Goal: Task Accomplishment & Management: Use online tool/utility

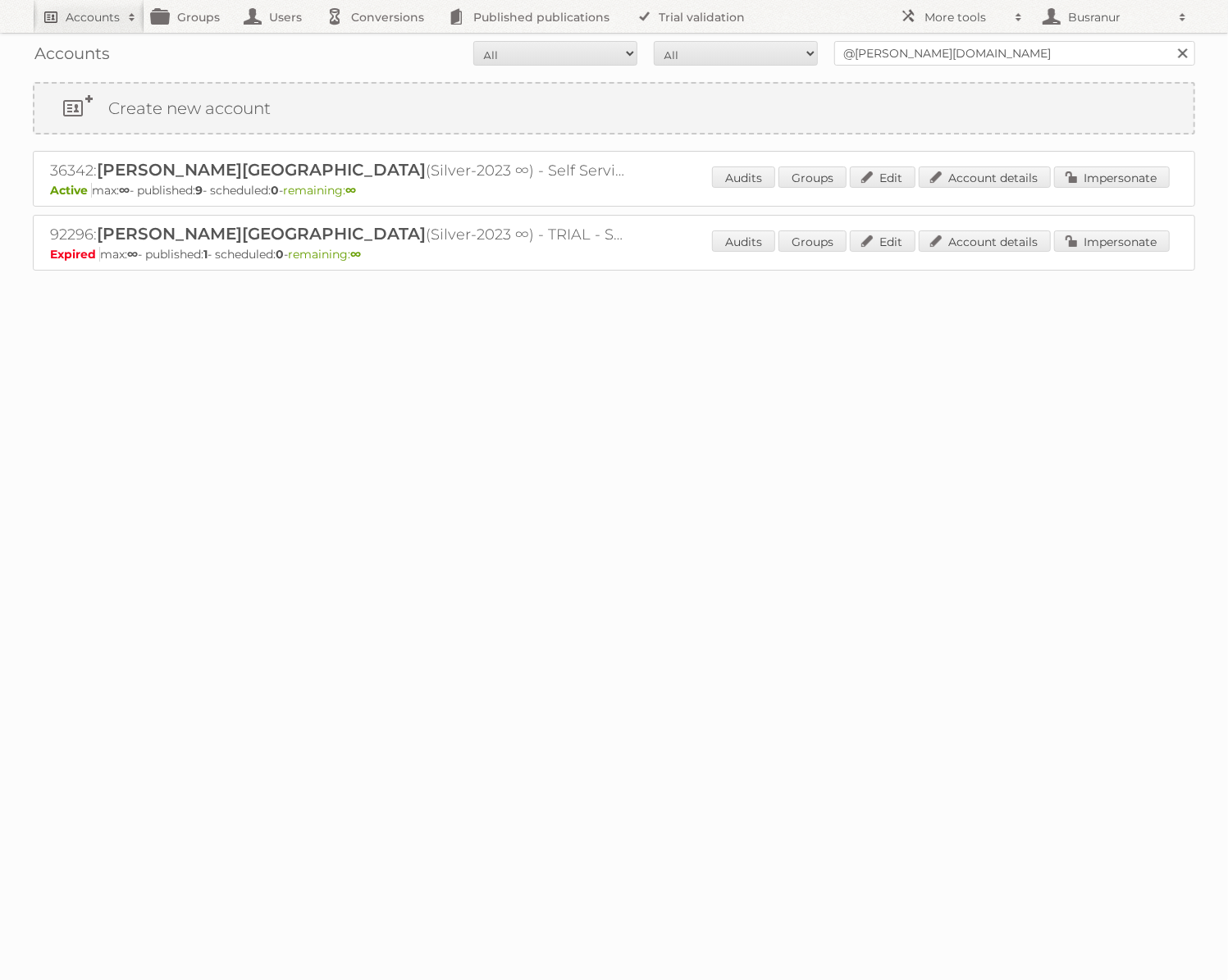
click at [76, 26] on link "Accounts" at bounding box center [88, 16] width 111 height 33
type input"] "busranur@publitas.com"
click at [378, 42] on input "Search" at bounding box center [390, 54] width 25 height 25
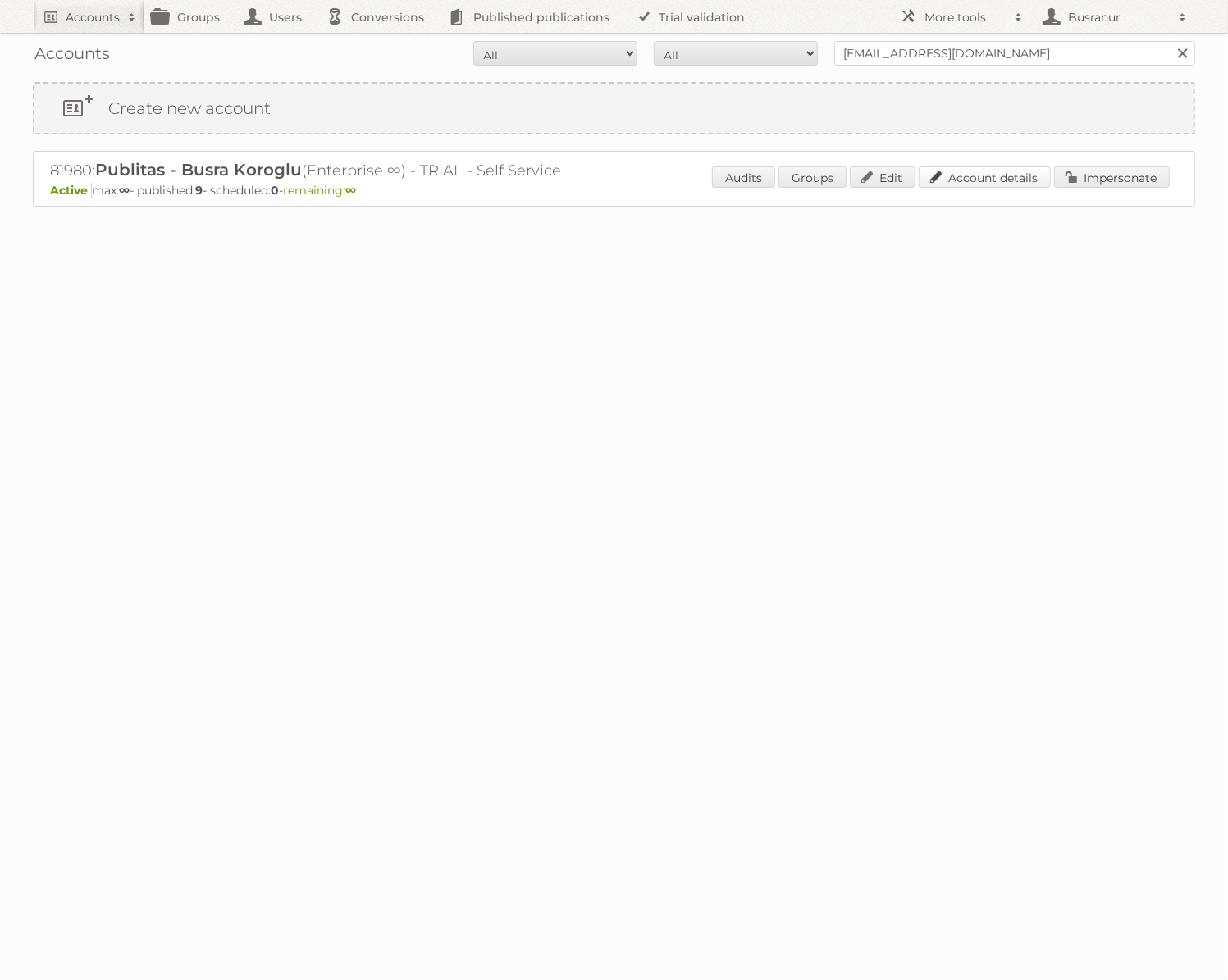
click at [973, 178] on link "Account details" at bounding box center [985, 177] width 132 height 21
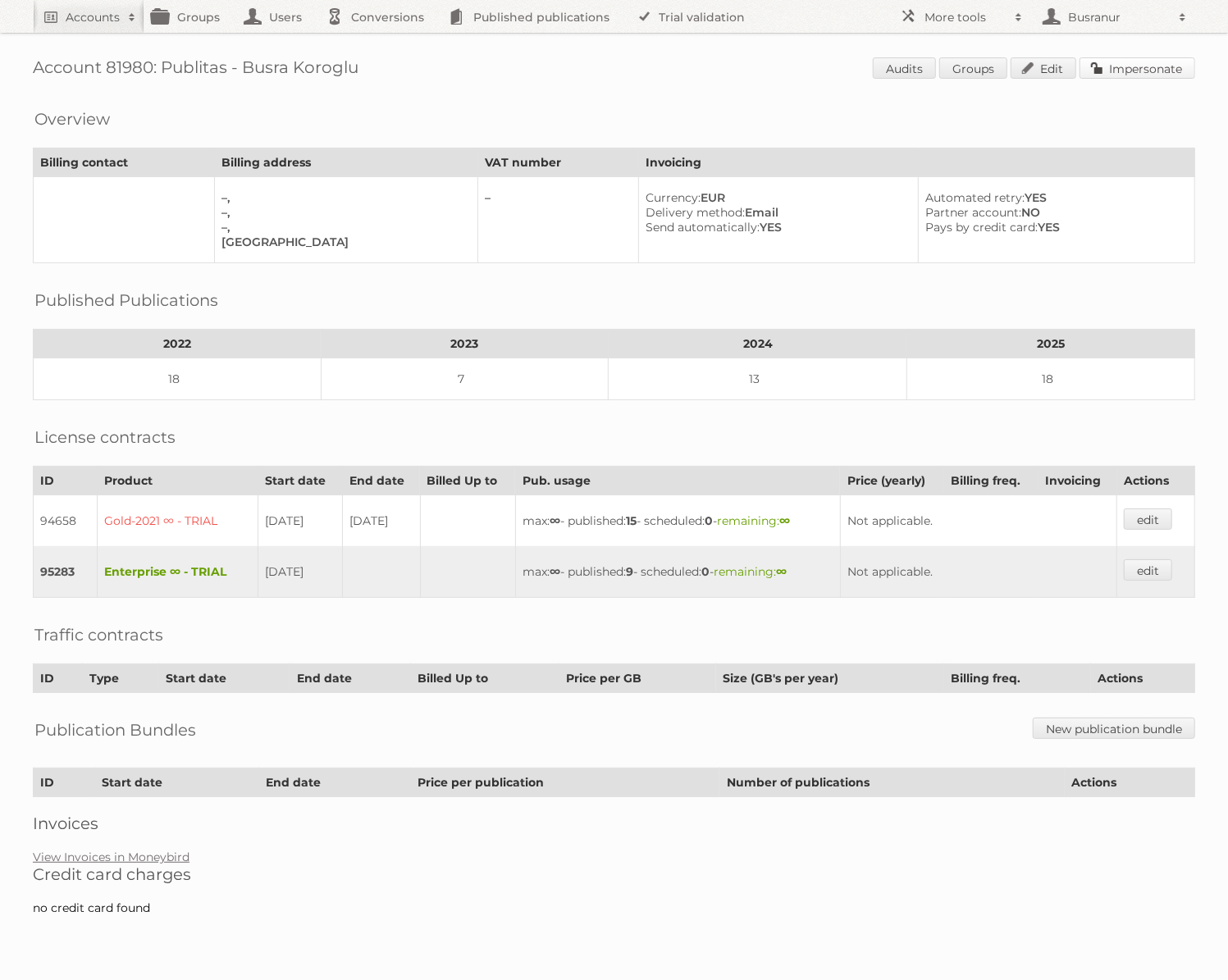
click at [1122, 65] on link "Impersonate" at bounding box center [1138, 68] width 116 height 21
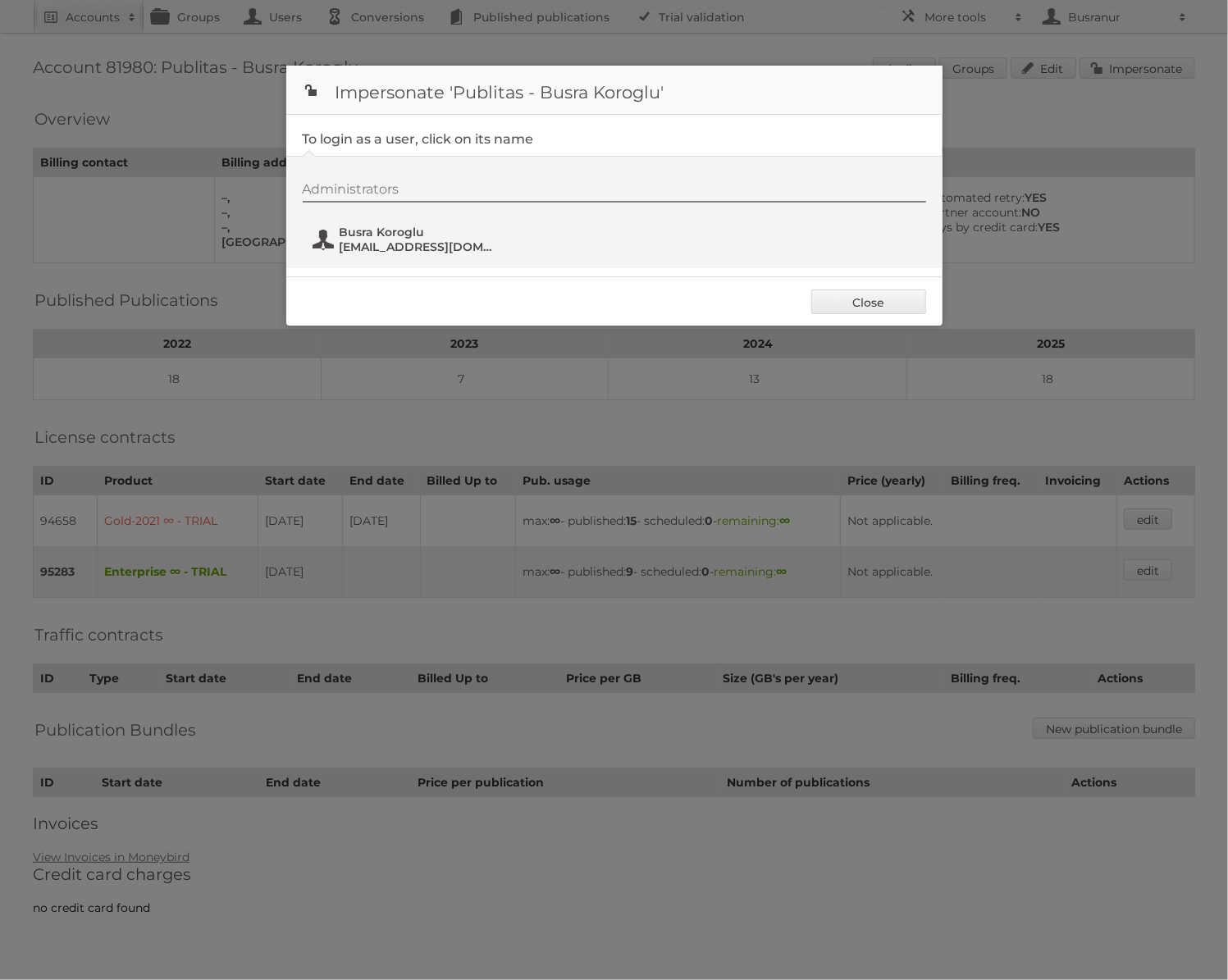
click at [387, 231] on span "Busra Koroglu" at bounding box center [419, 232] width 160 height 15
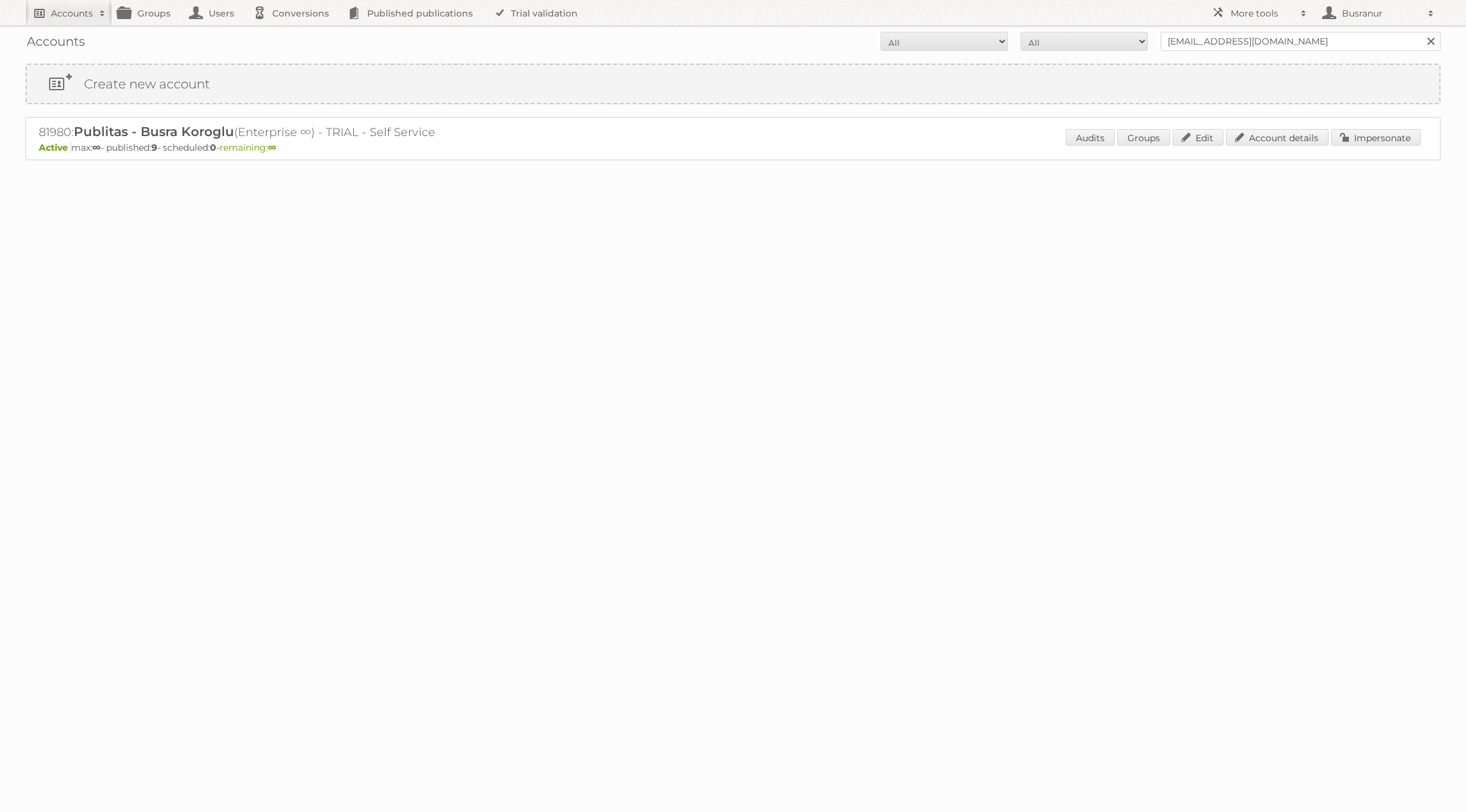
click at [68, 16] on h2 "Accounts" at bounding box center [72, 13] width 42 height 12
click at [85, 42] on input"] "text" at bounding box center [172, 42] width 280 height 19
paste input"] "Julia.Weichenberger@dm.at"
type input"] "Julia.Weichenberger@dm.at"
click at [293, 32] on input "Search" at bounding box center [303, 42] width 19 height 19
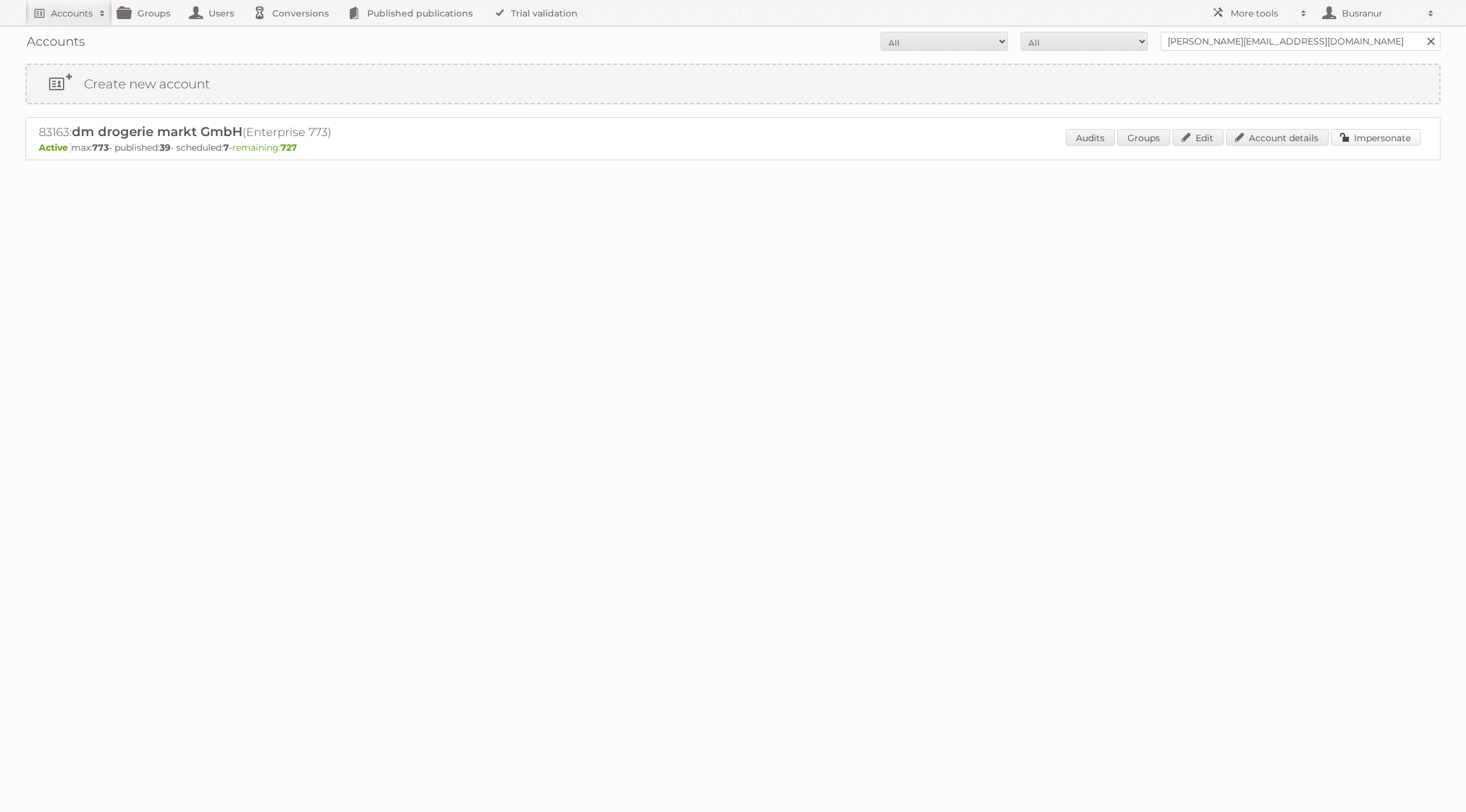
click at [1375, 135] on link "Impersonate" at bounding box center [1375, 137] width 90 height 17
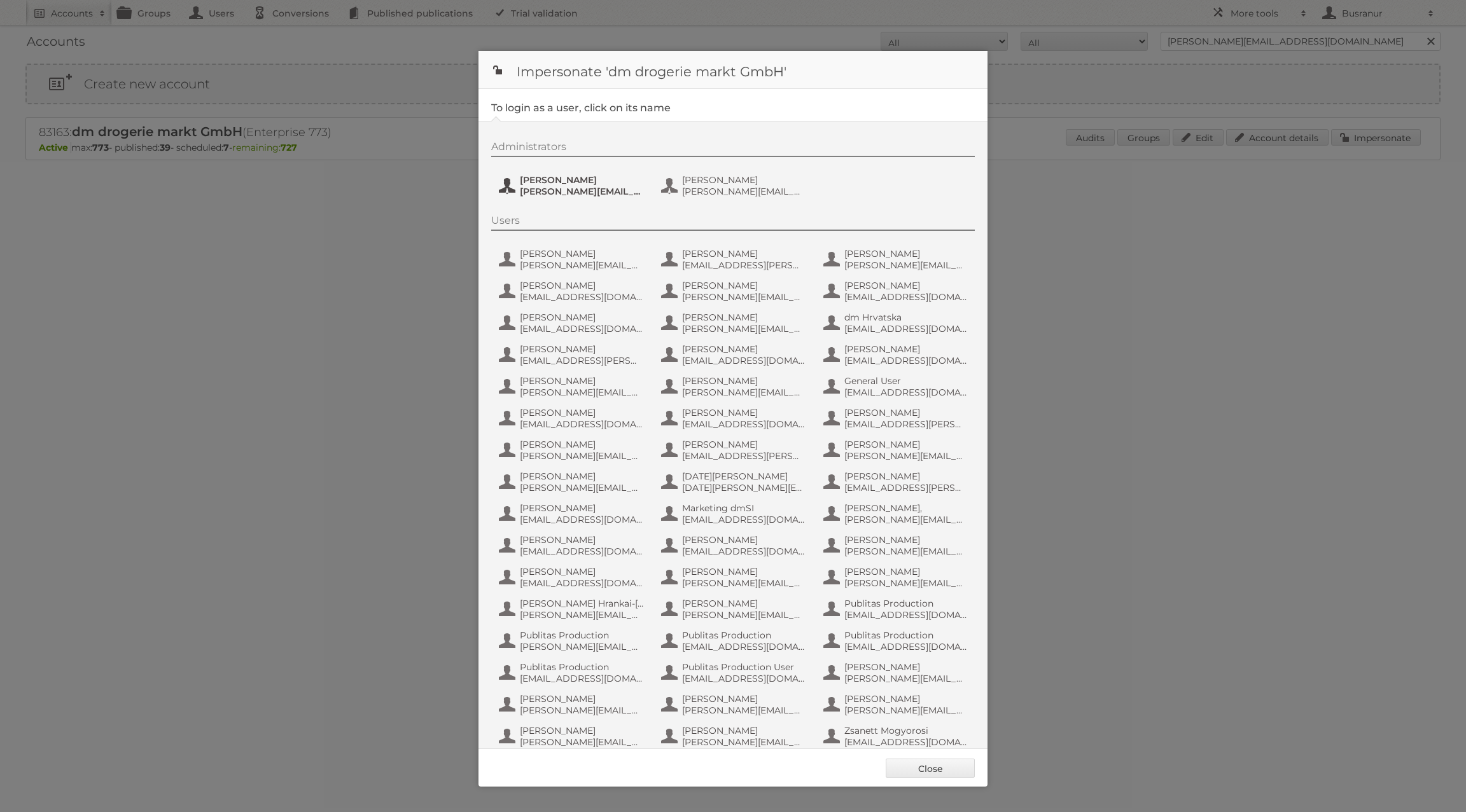
click at [558, 186] on span "Kristina.Kaefer@dm.at" at bounding box center [581, 191] width 124 height 12
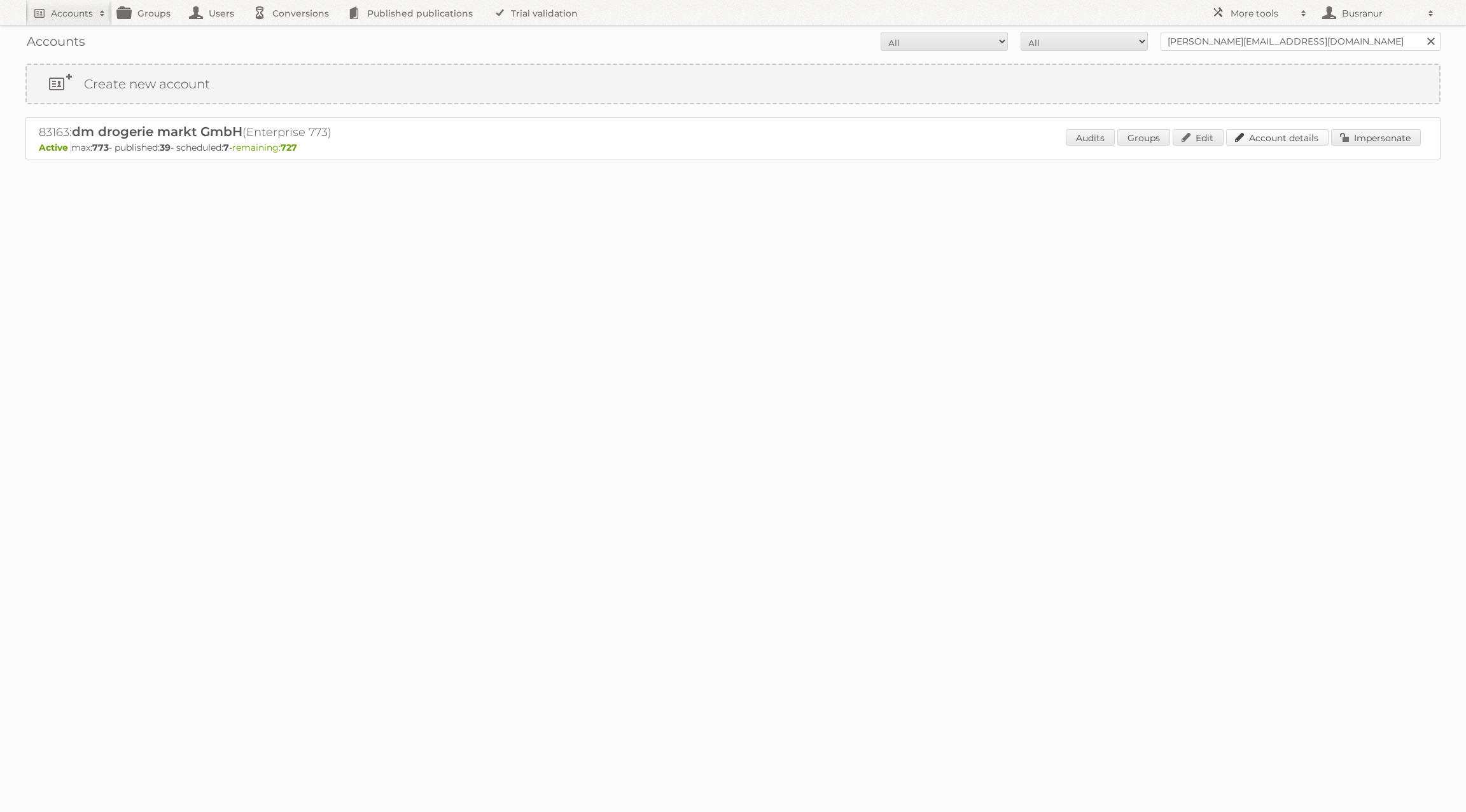
click at [1289, 140] on link "Account details" at bounding box center [1277, 137] width 102 height 17
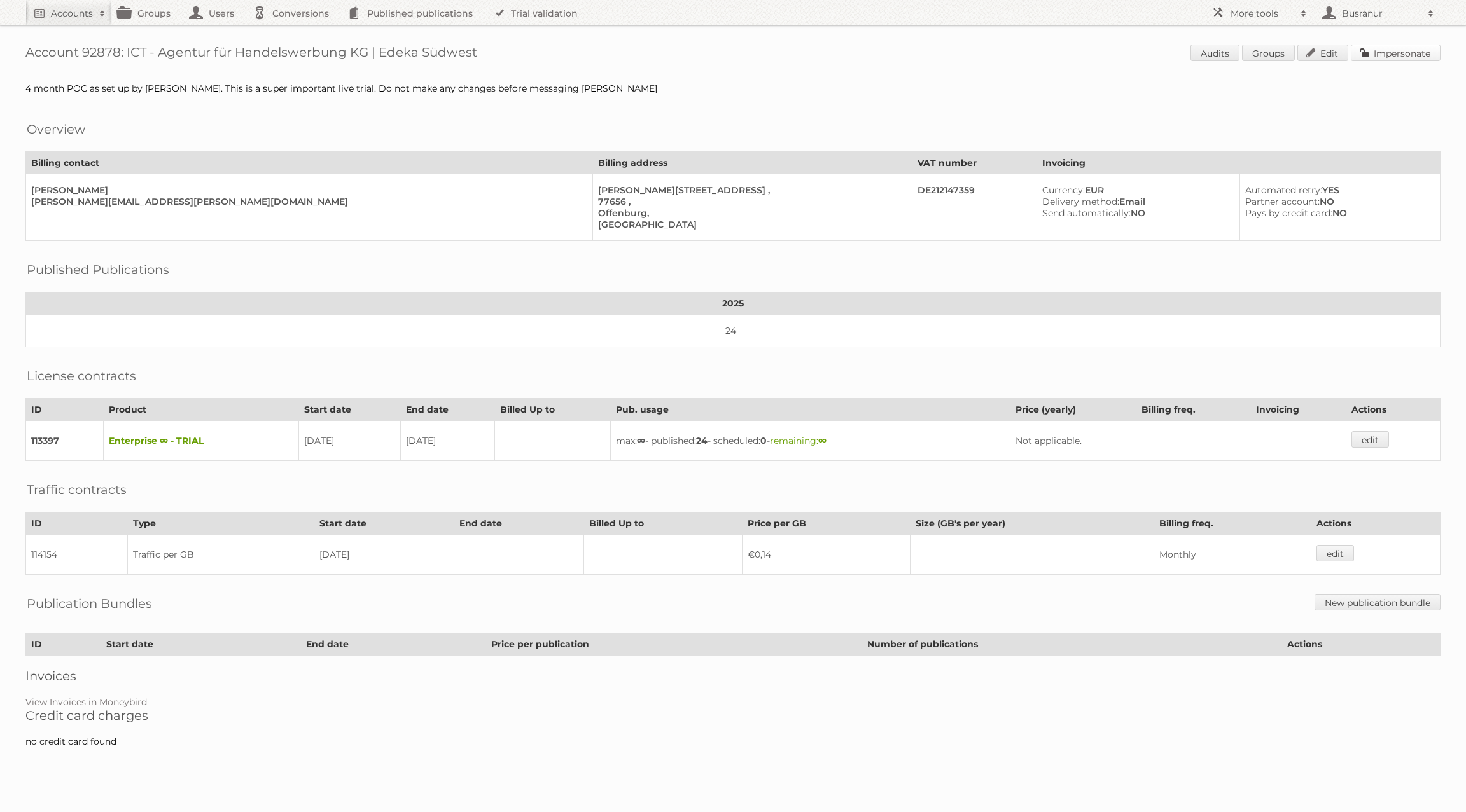
click at [1392, 55] on link "Impersonate" at bounding box center [1396, 52] width 90 height 17
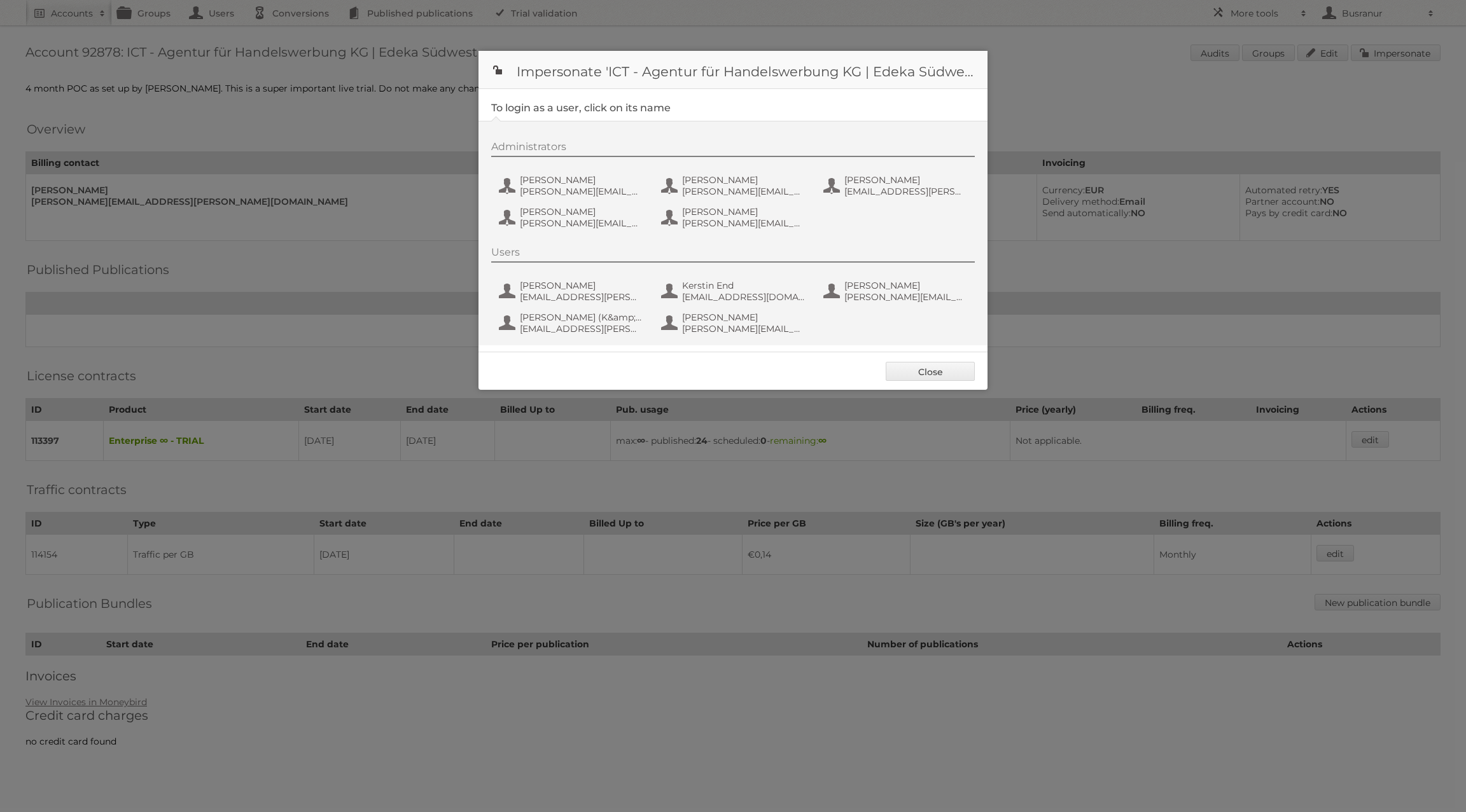
click at [546, 166] on div "Administrators Benjamin Discher benjamin.discher@ictwerbung.de Daniel Kopf Dani…" at bounding box center [739, 186] width 496 height 93
click at [551, 184] on span "Benjamin Discher" at bounding box center [581, 180] width 124 height 12
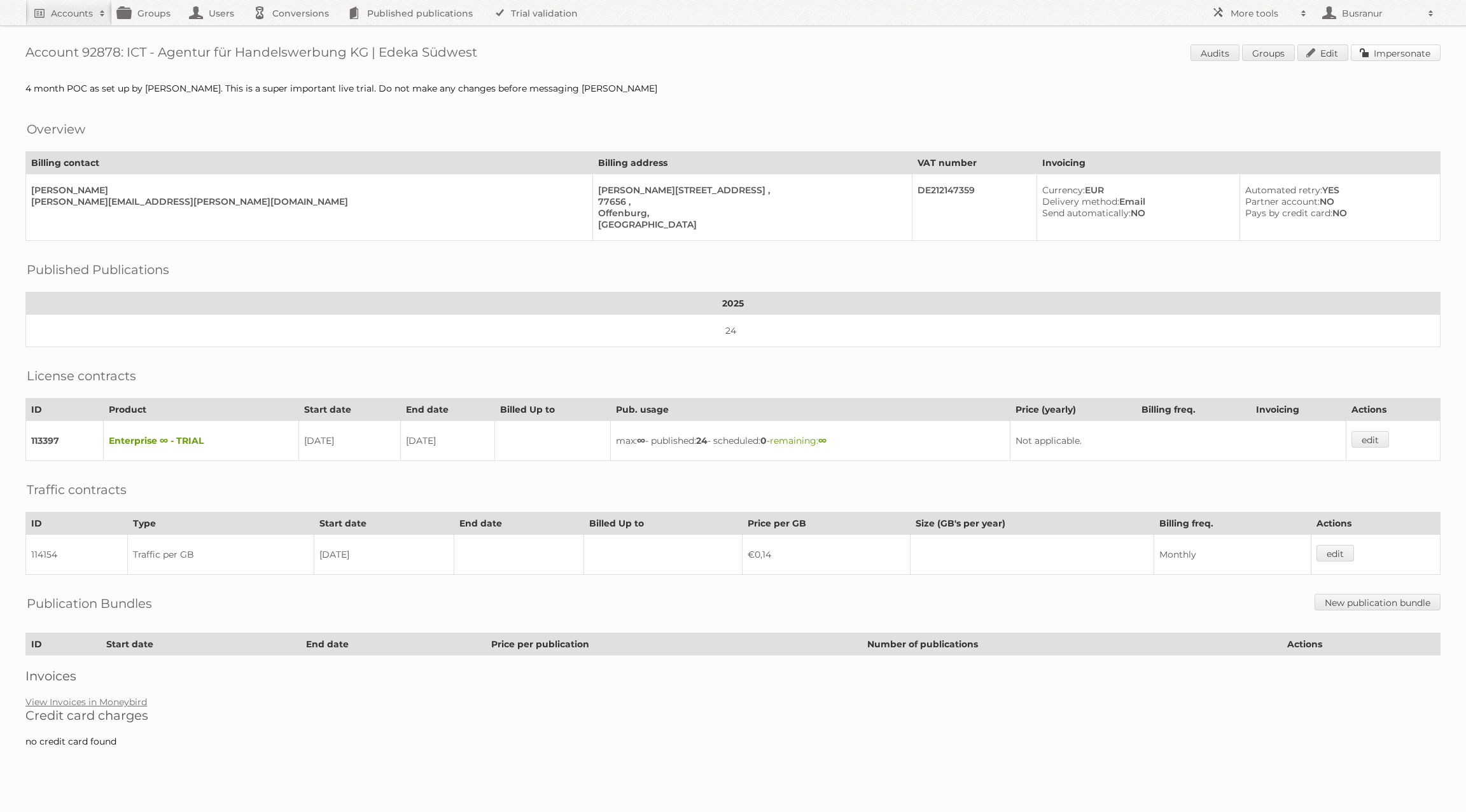
click at [1389, 56] on link "Impersonate" at bounding box center [1396, 52] width 90 height 17
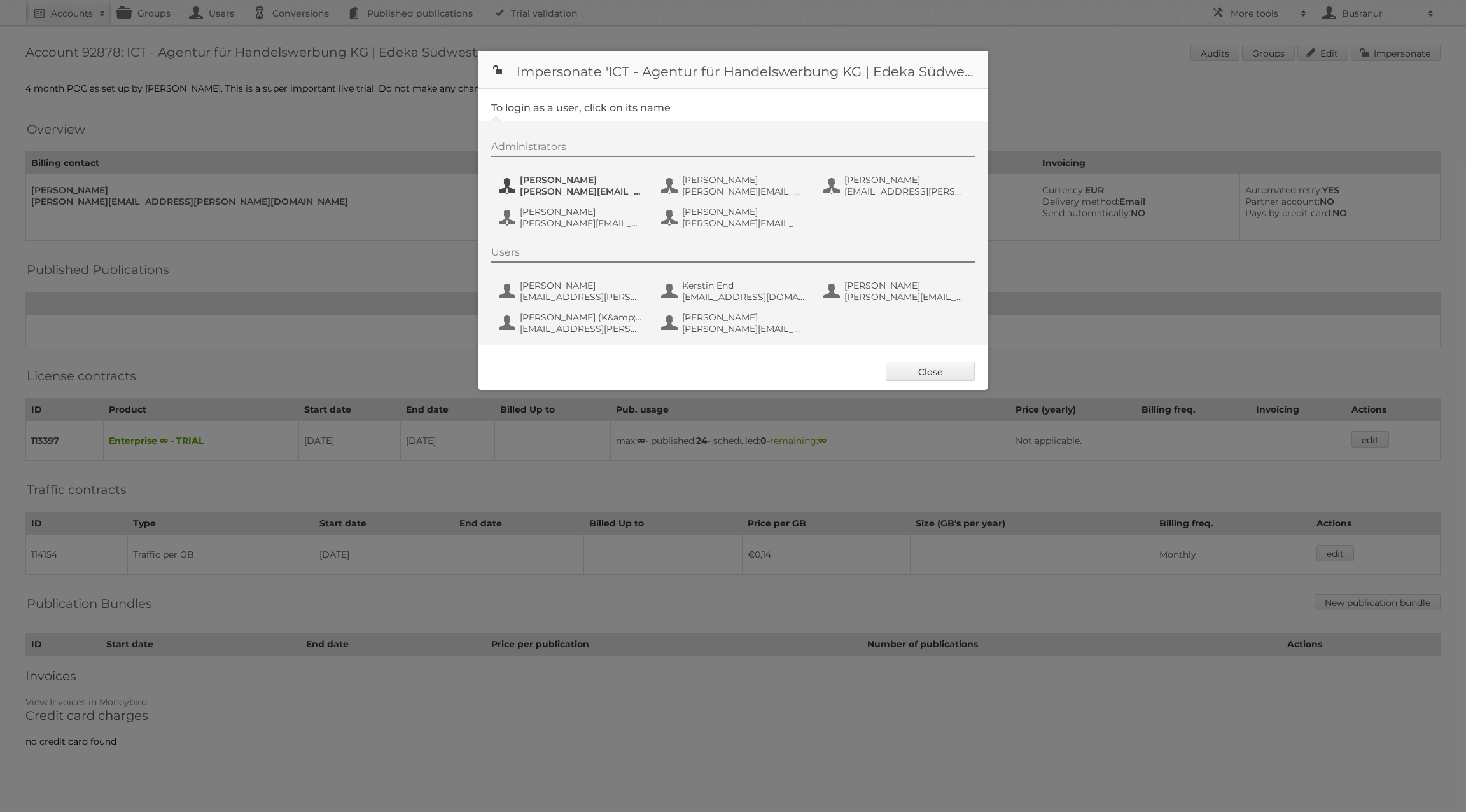
click at [520, 188] on span "[PERSON_NAME][EMAIL_ADDRESS][PERSON_NAME][DOMAIN_NAME]" at bounding box center [581, 191] width 124 height 12
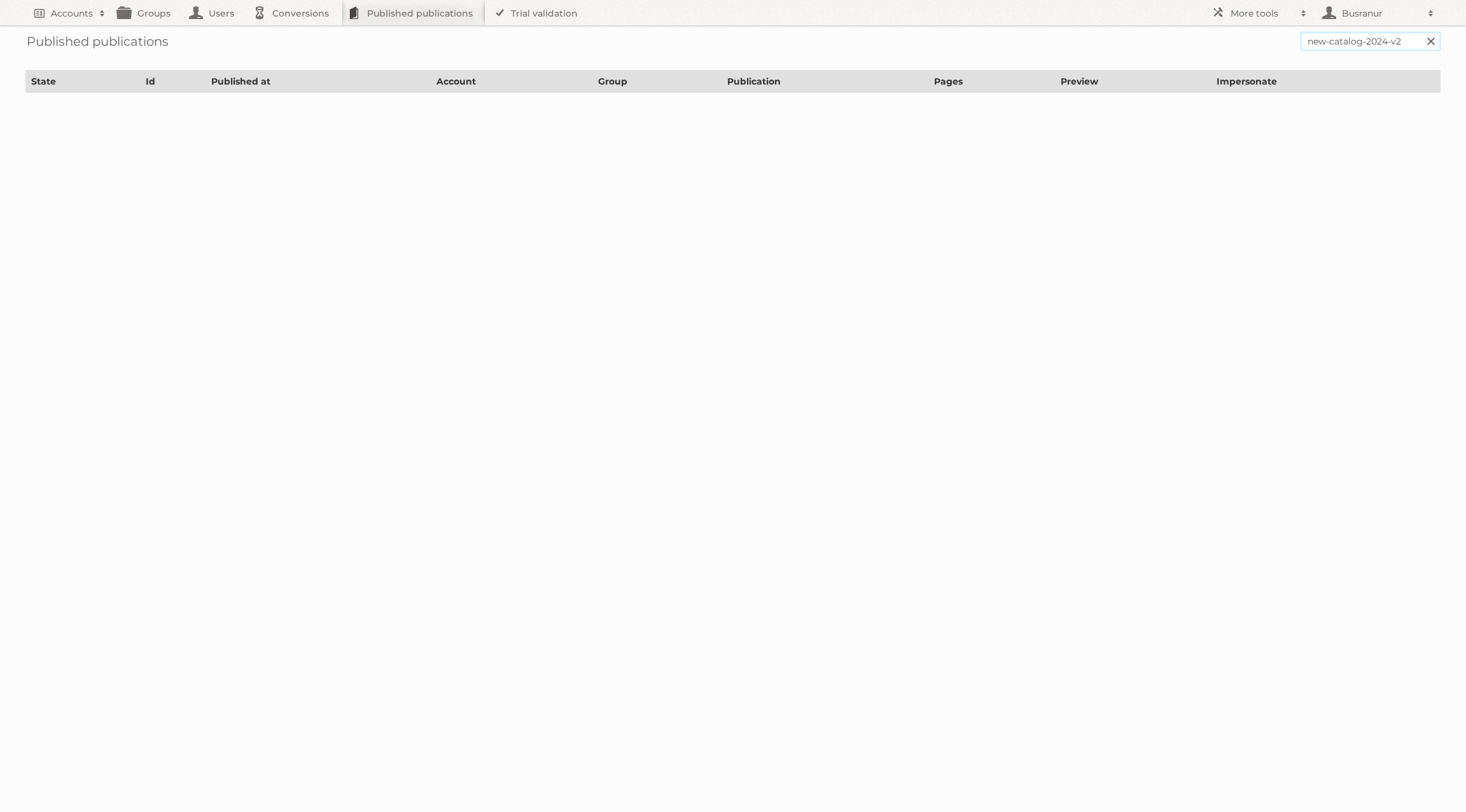
click at [1369, 40] on input "new-catalog-2024-v2" at bounding box center [1370, 41] width 140 height 19
paste input "leen-bakker-folder-week-38-39-2025/"
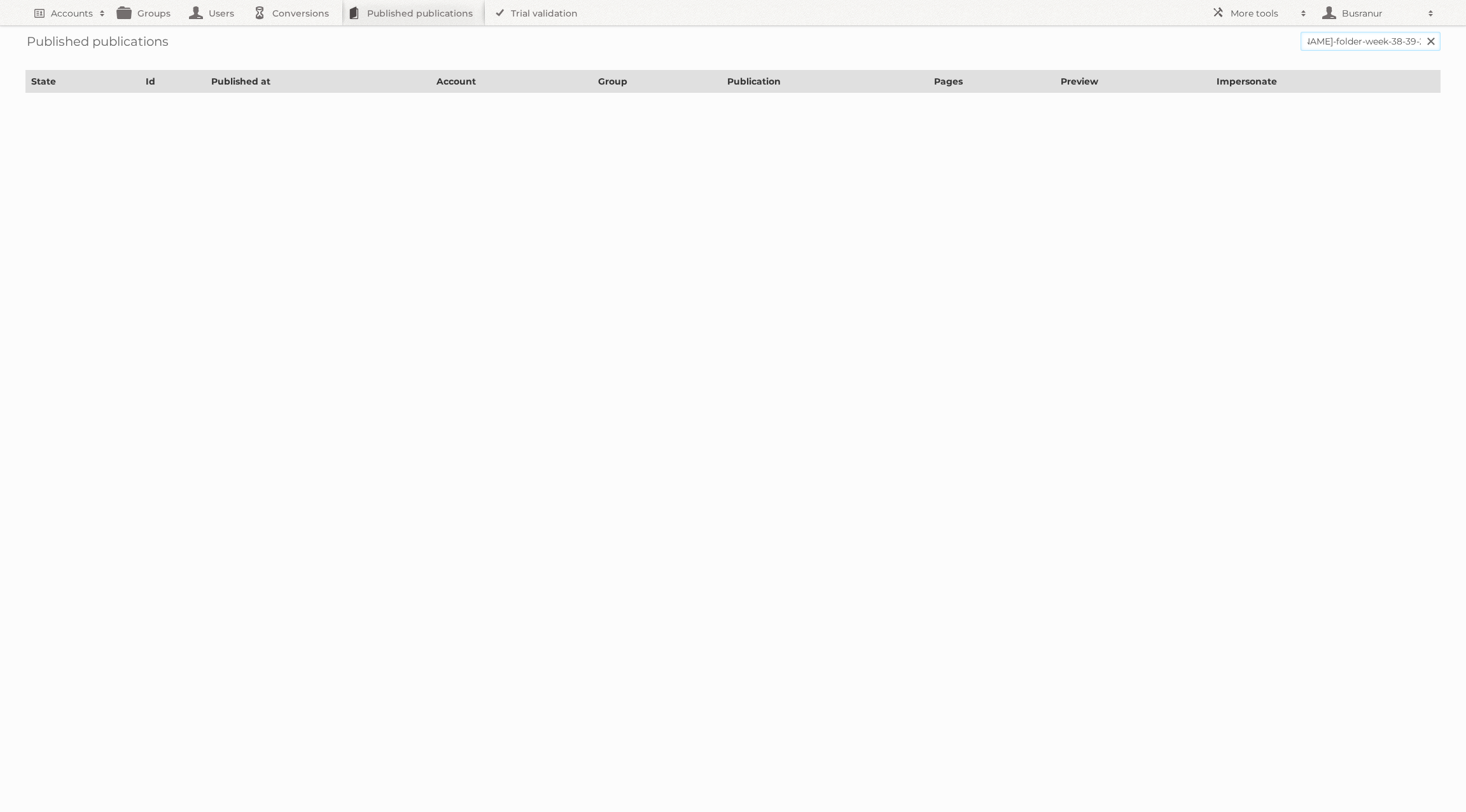
scroll to position [0, 47]
type input "[PERSON_NAME]-folder-week-38-39-2025"
click at [1420, 32] on input "Search" at bounding box center [1430, 41] width 19 height 19
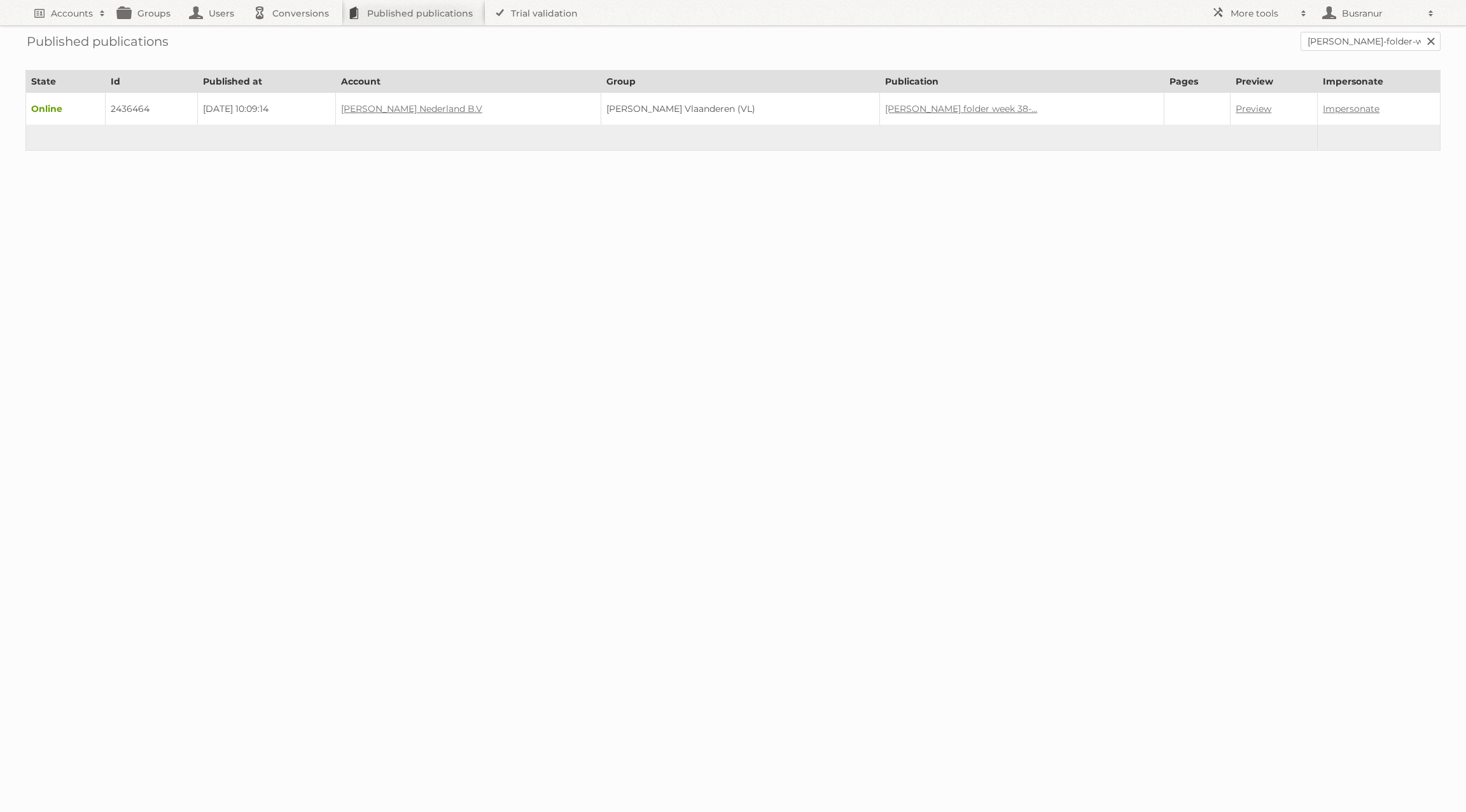
click at [137, 104] on td "2436464" at bounding box center [152, 108] width 93 height 32
copy td "2436464"
click at [1320, 43] on input "[PERSON_NAME]-folder-week-38-39-2025" at bounding box center [1370, 41] width 140 height 19
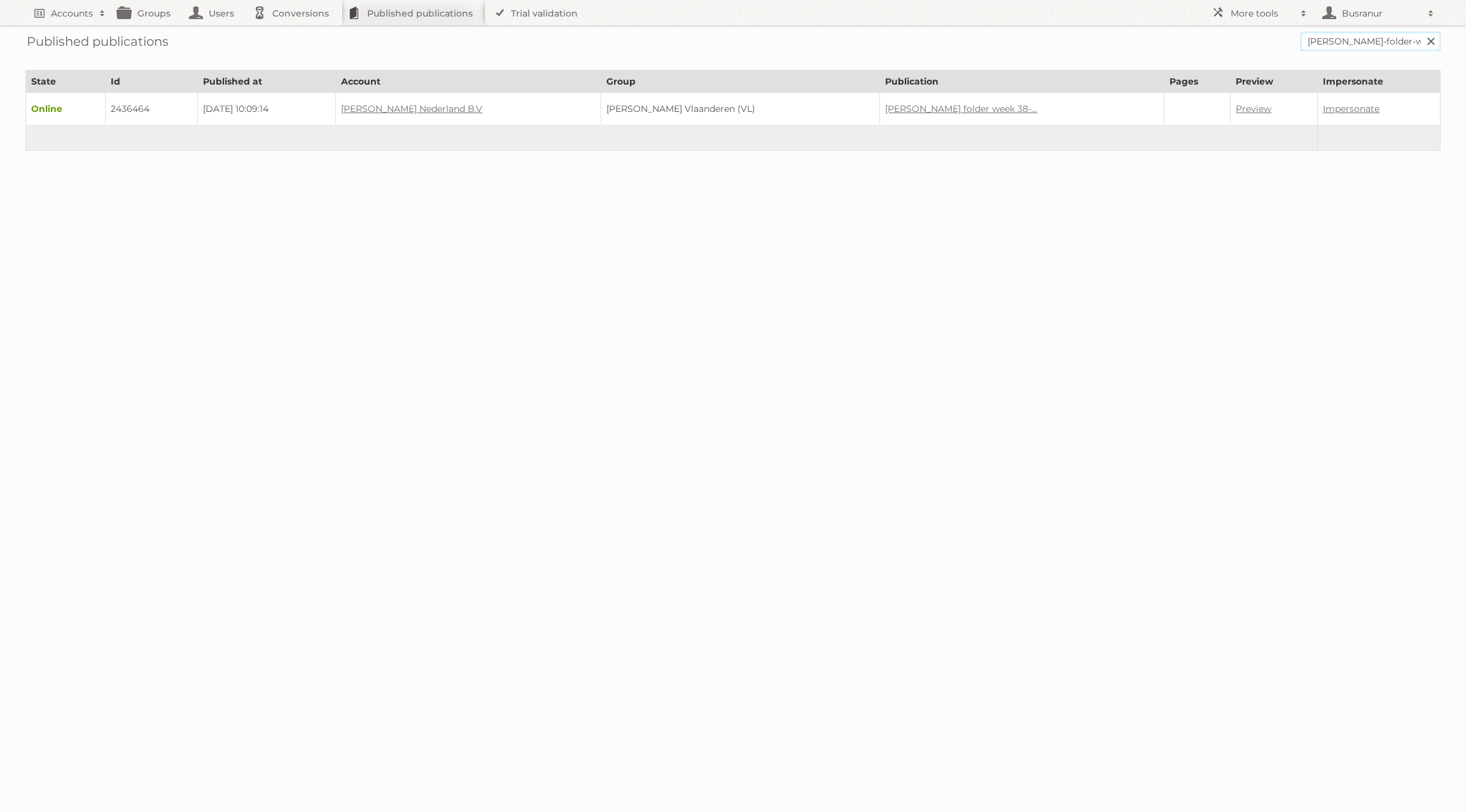
click at [1320, 43] on input "leen-bakker-folder-week-38-39-2025" at bounding box center [1370, 41] width 140 height 19
paste input "depliant-leen-bakker-sem-38-39-2025/"
type input "depliant-leen-bakker-sem-38-39-2025"
click at [1420, 32] on input "Search" at bounding box center [1430, 41] width 19 height 19
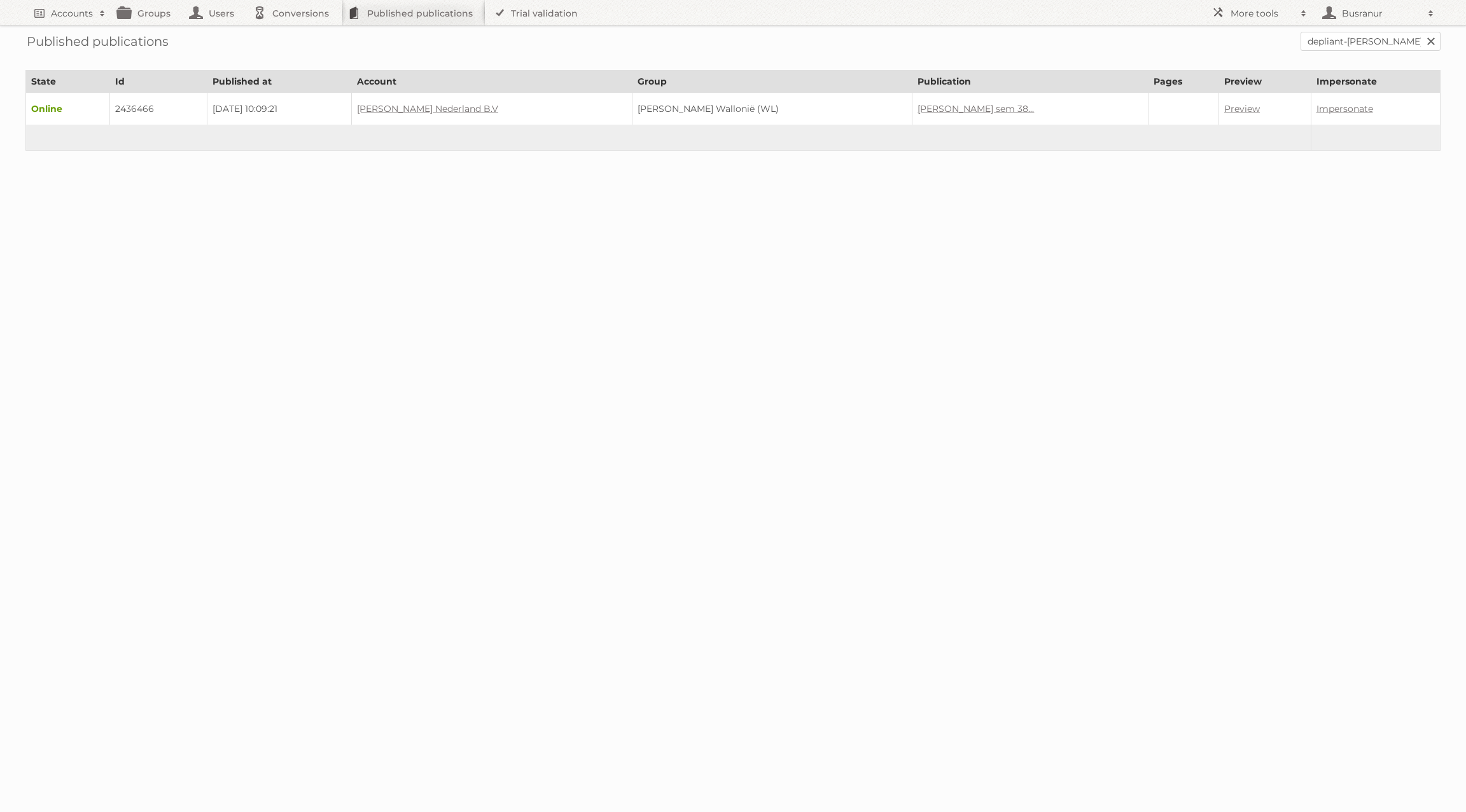
click at [127, 108] on td "2436466" at bounding box center [158, 108] width 97 height 32
copy td "2436466"
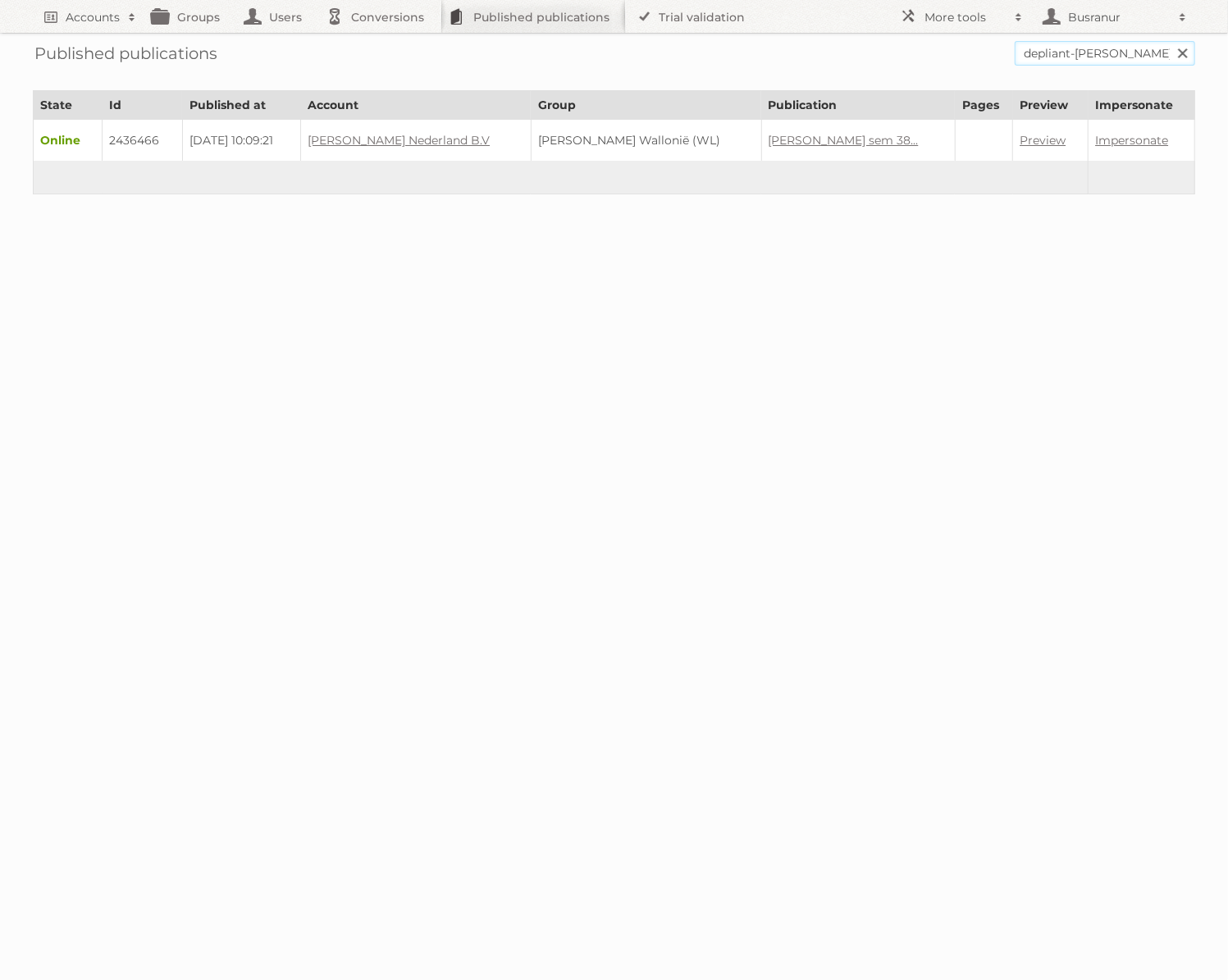
click at [1072, 55] on input "depliant-leen-bakker-sem-38-39-2025" at bounding box center [1105, 53] width 181 height 25
paste input "38-15-septembre-2025-t-m-21-septembre"
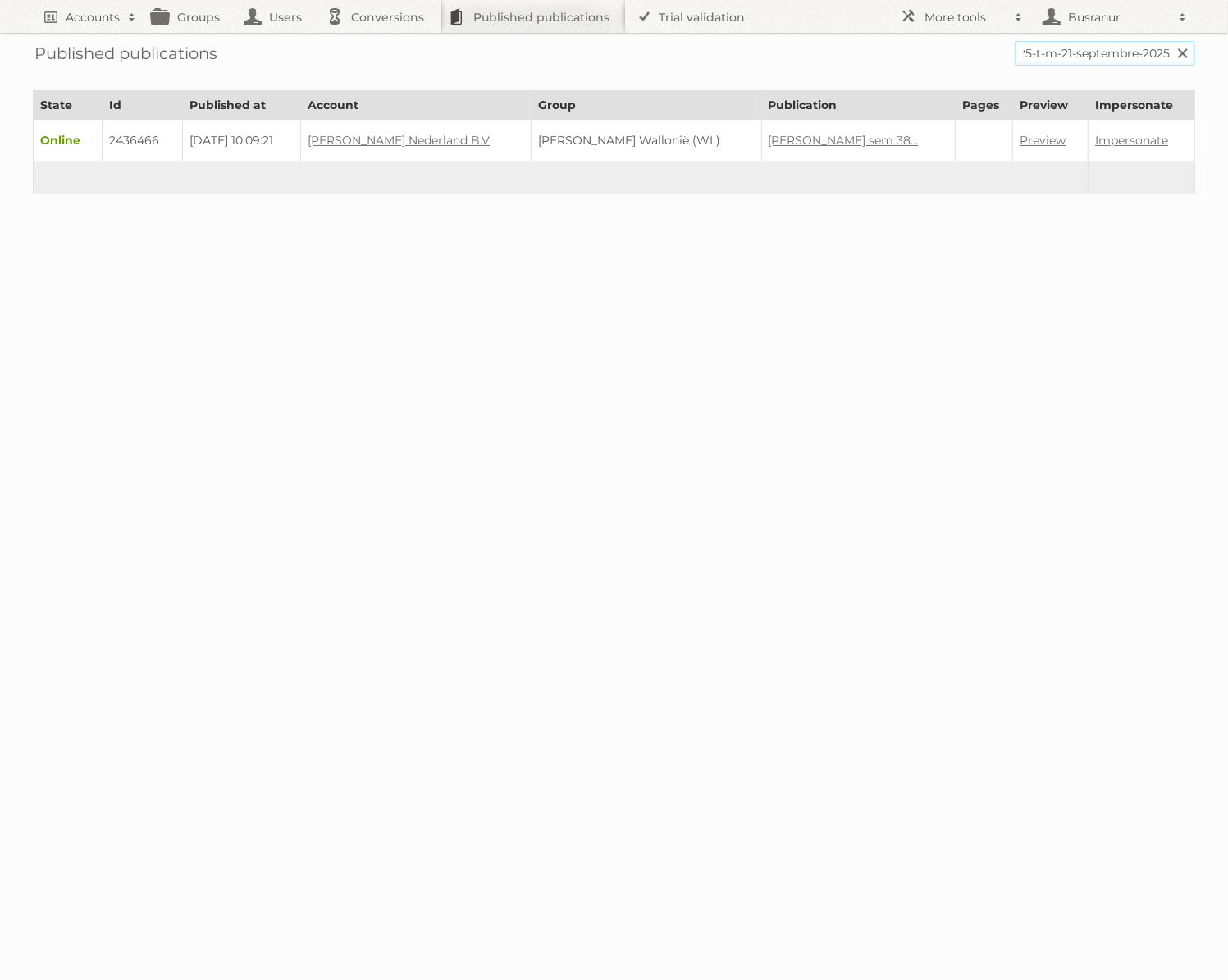
type input "depliant-38-15-septembre-2025-t-m-21-septembre-2025"
click at [1170, 41] on input "Search" at bounding box center [1183, 53] width 25 height 25
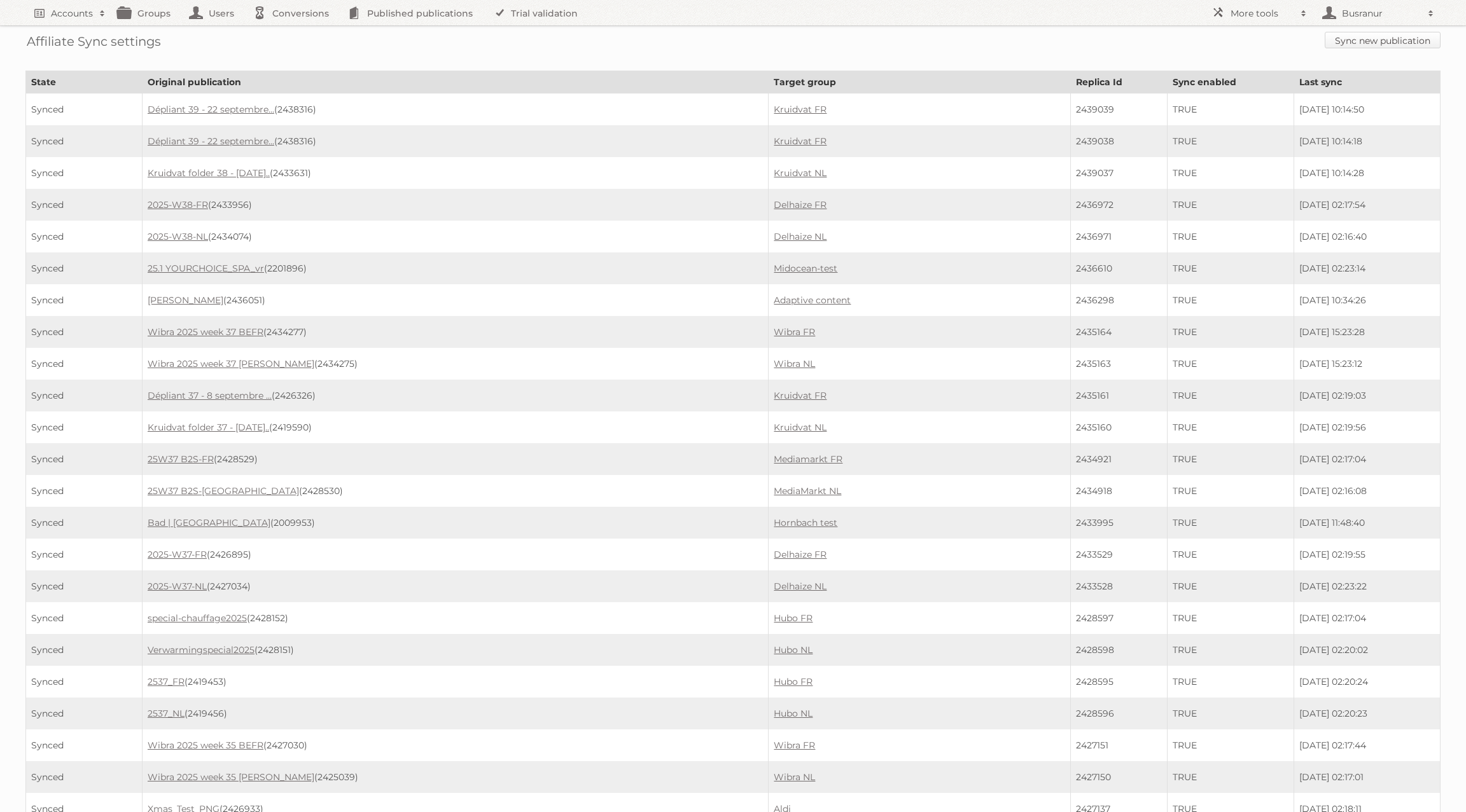
click at [1351, 42] on link "Sync new publication" at bounding box center [1382, 40] width 116 height 17
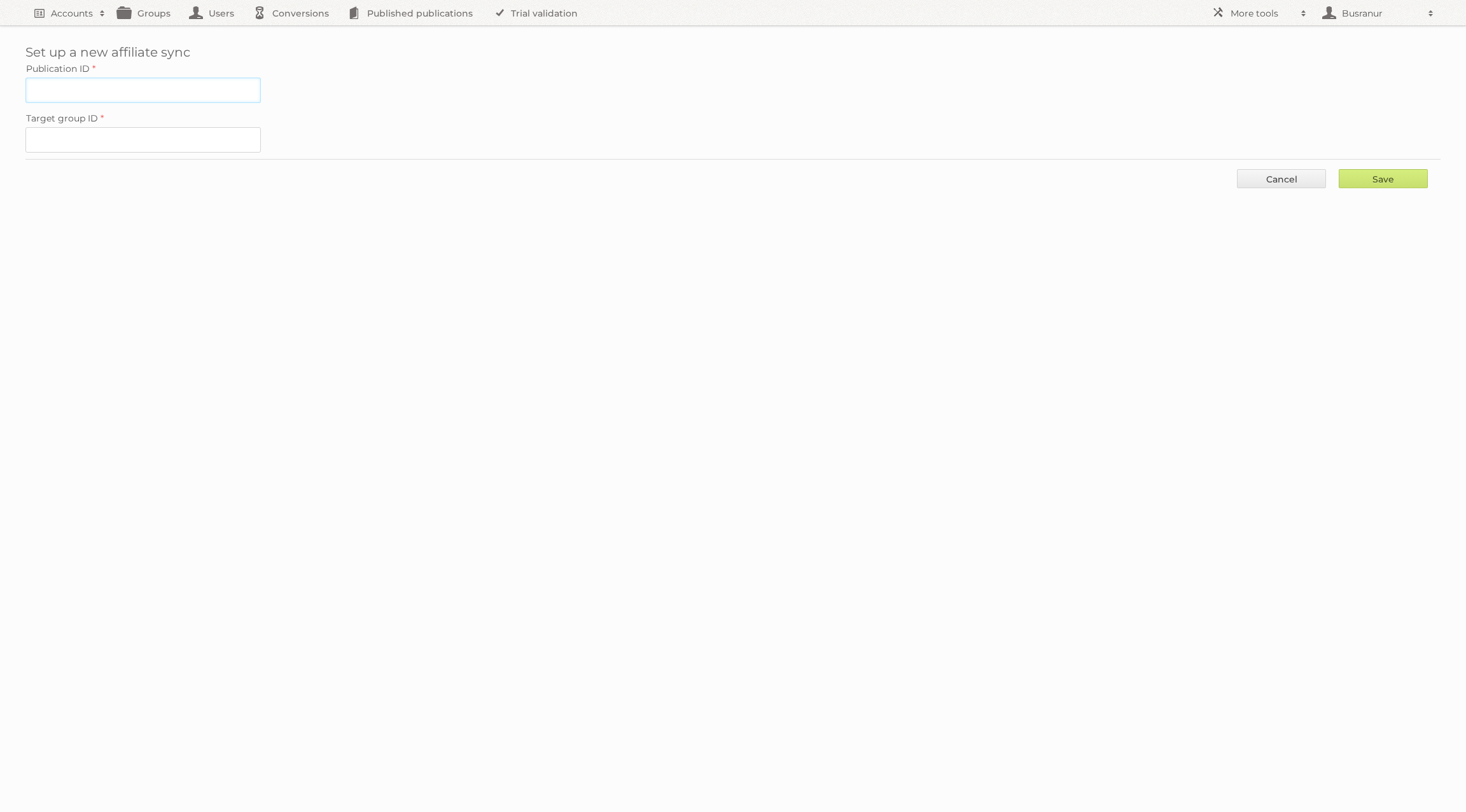
click at [49, 84] on input "Publication ID" at bounding box center [143, 90] width 236 height 26
paste input "2436464"
type input "2436464"
click at [103, 136] on input "Target group ID" at bounding box center [143, 139] width 236 height 26
paste input "21279"
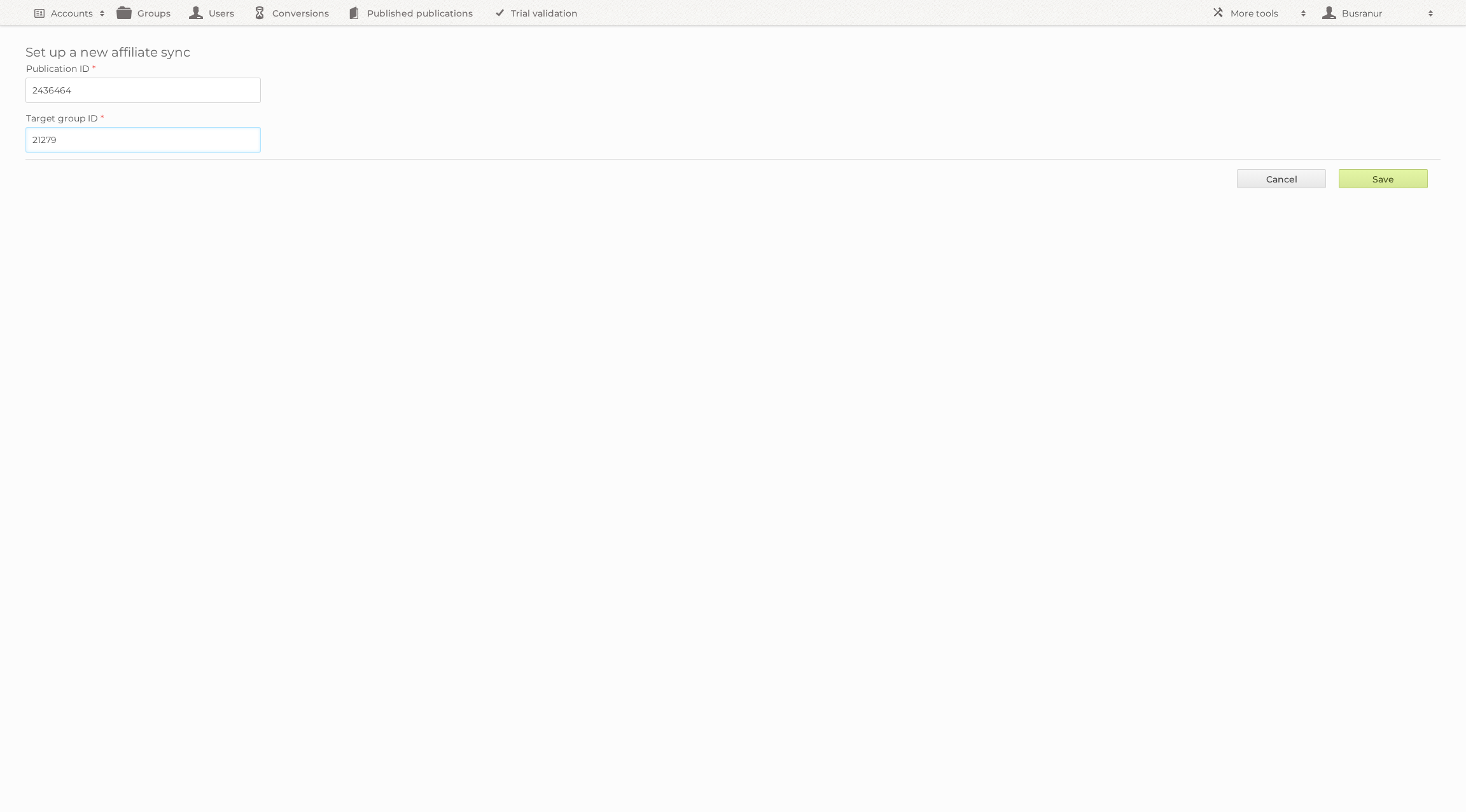
type input "21279"
click at [1382, 172] on input "Save" at bounding box center [1382, 179] width 89 height 19
type input "..."
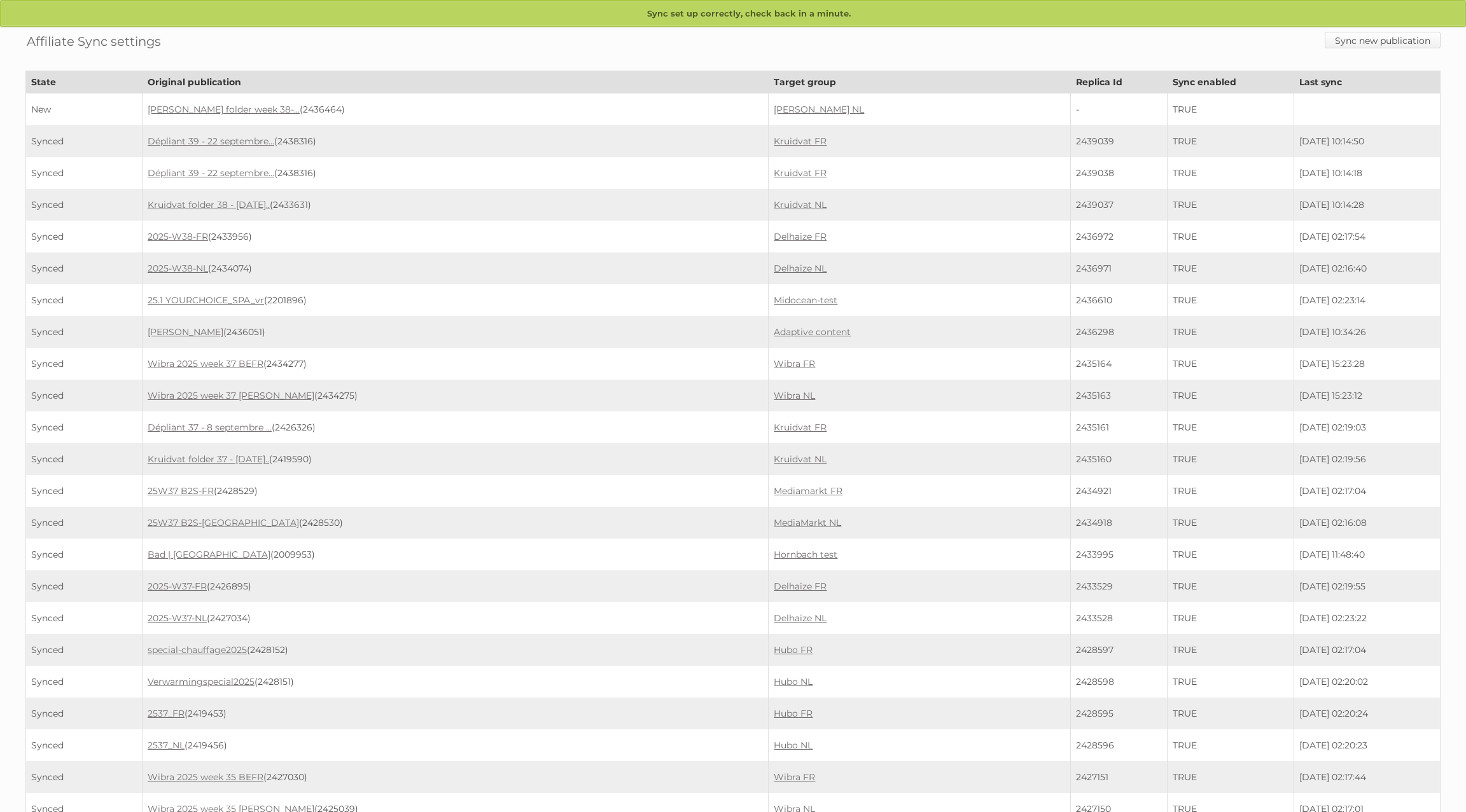
click at [1389, 38] on link "Sync new publication" at bounding box center [1382, 40] width 116 height 17
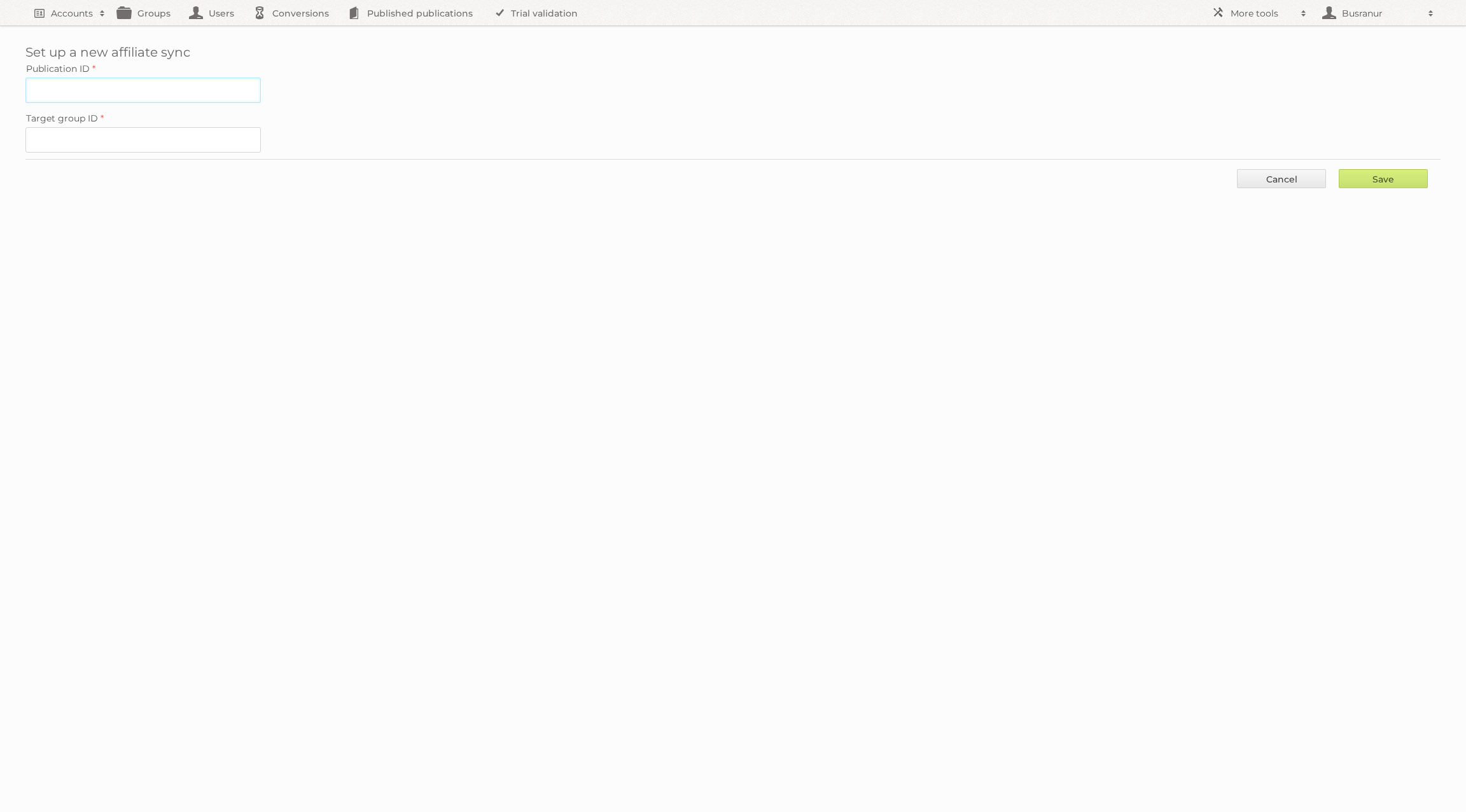
click at [68, 84] on input "Publication ID" at bounding box center [143, 90] width 236 height 26
paste input "2436466"
type input "2436466"
click at [172, 132] on input "Target group ID" at bounding box center [143, 139] width 236 height 26
paste input "21280"
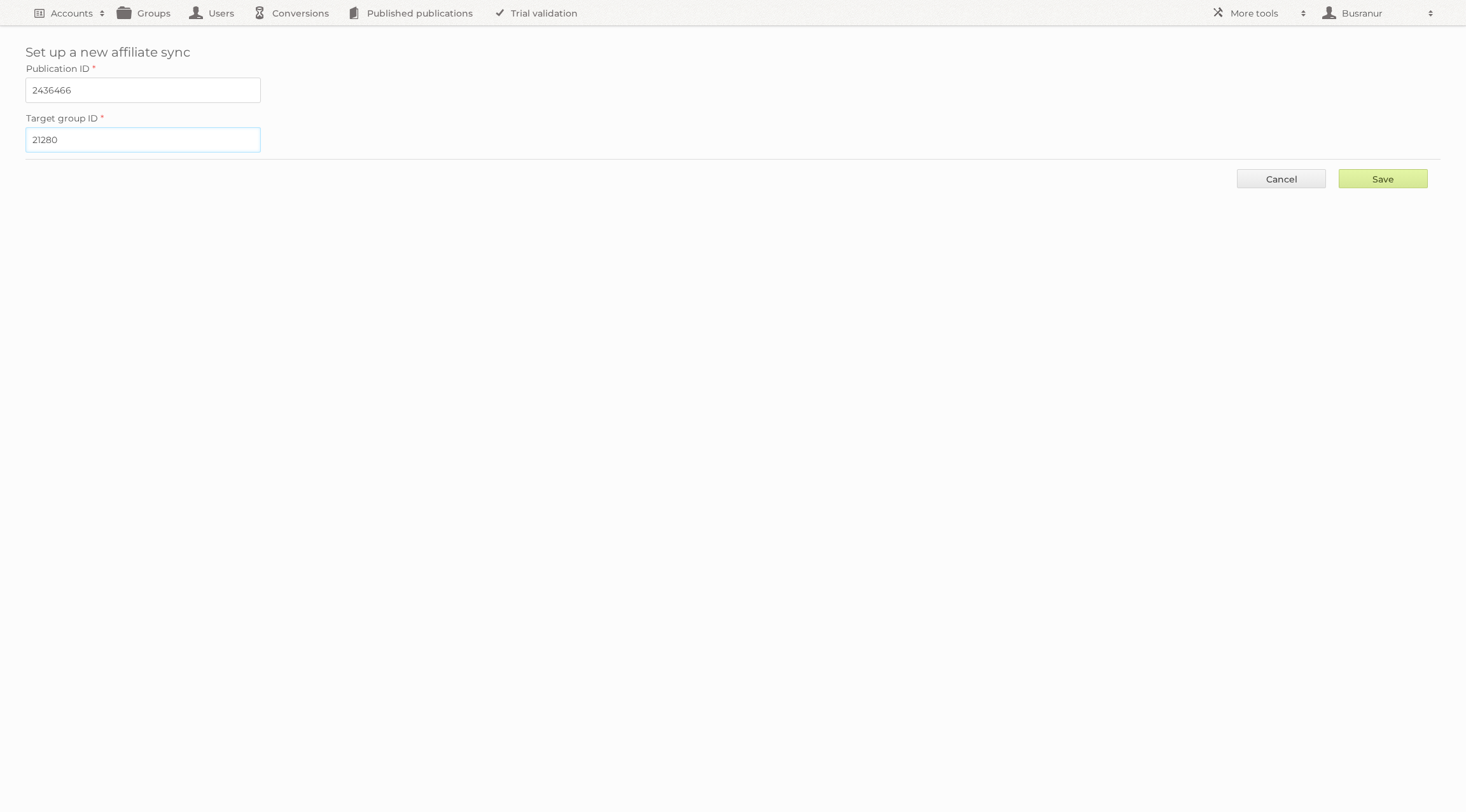
type input "21280"
click at [1409, 174] on input "Save" at bounding box center [1382, 179] width 89 height 19
type input "..."
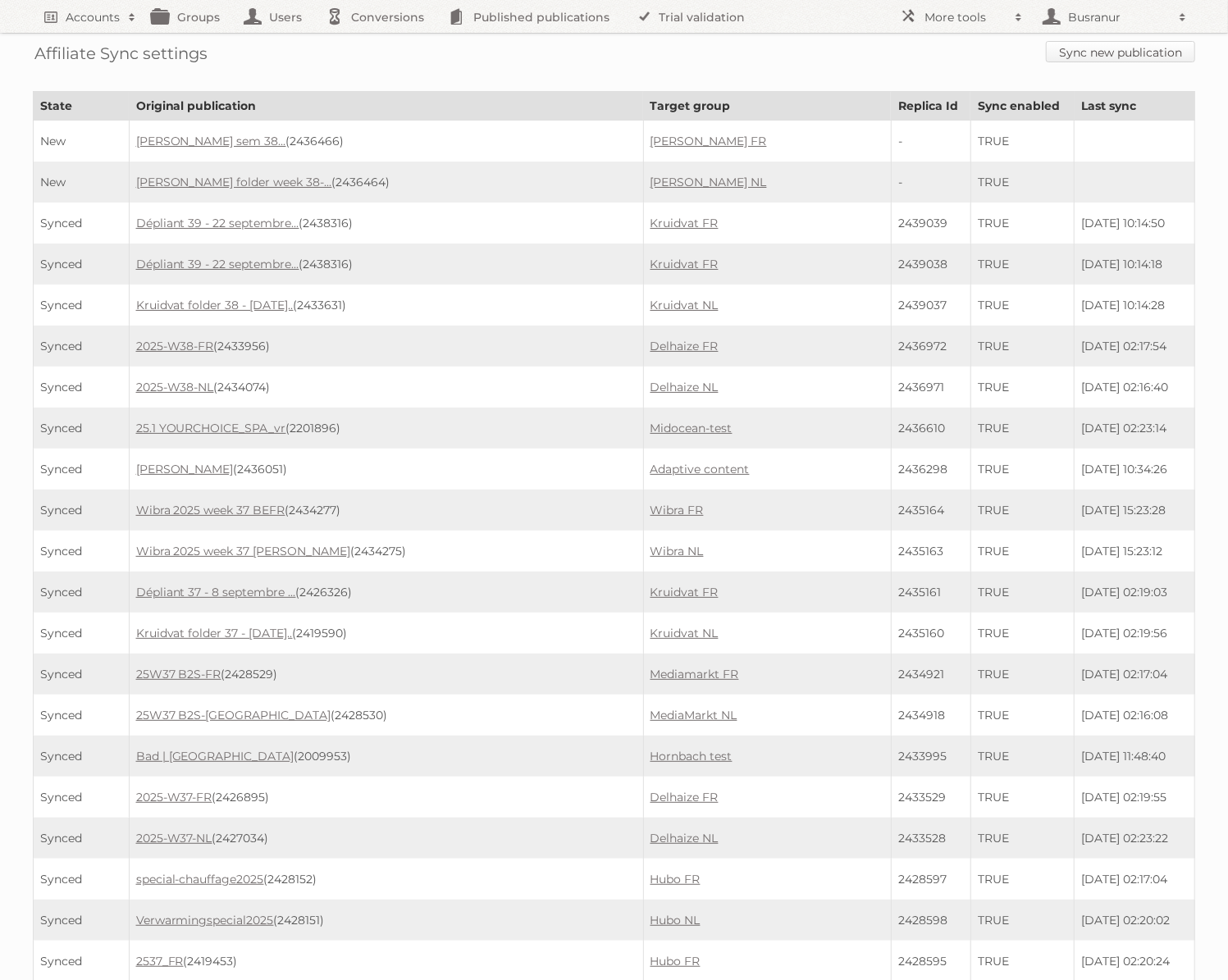
click at [1098, 53] on link "Sync new publication" at bounding box center [1121, 52] width 150 height 21
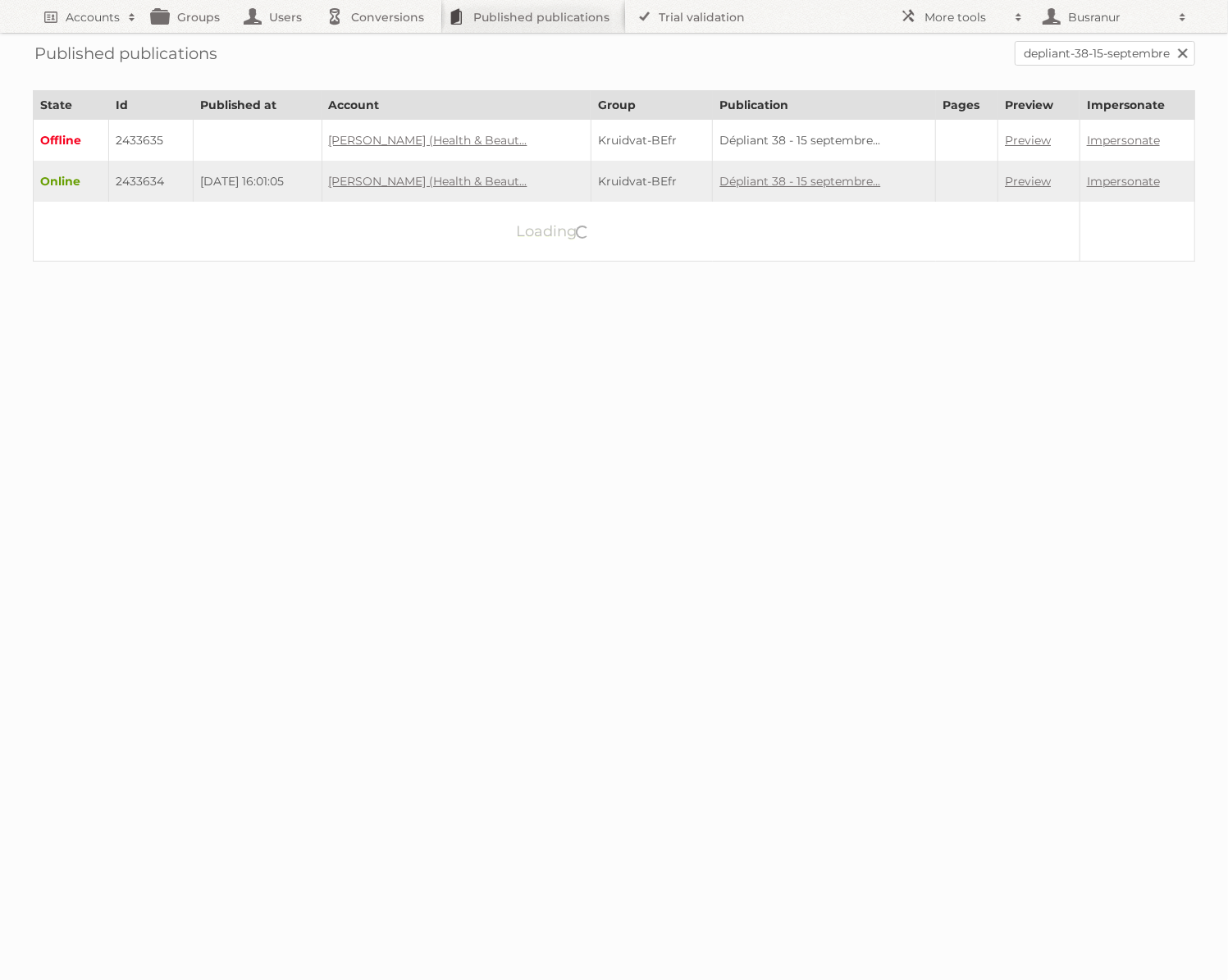
click at [127, 180] on td "2433634" at bounding box center [151, 181] width 85 height 41
copy td "2433634"
click at [1052, 41] on input "depliant-38-15-septembre-2025-t-m-21-septembre-2025" at bounding box center [1105, 53] width 181 height 25
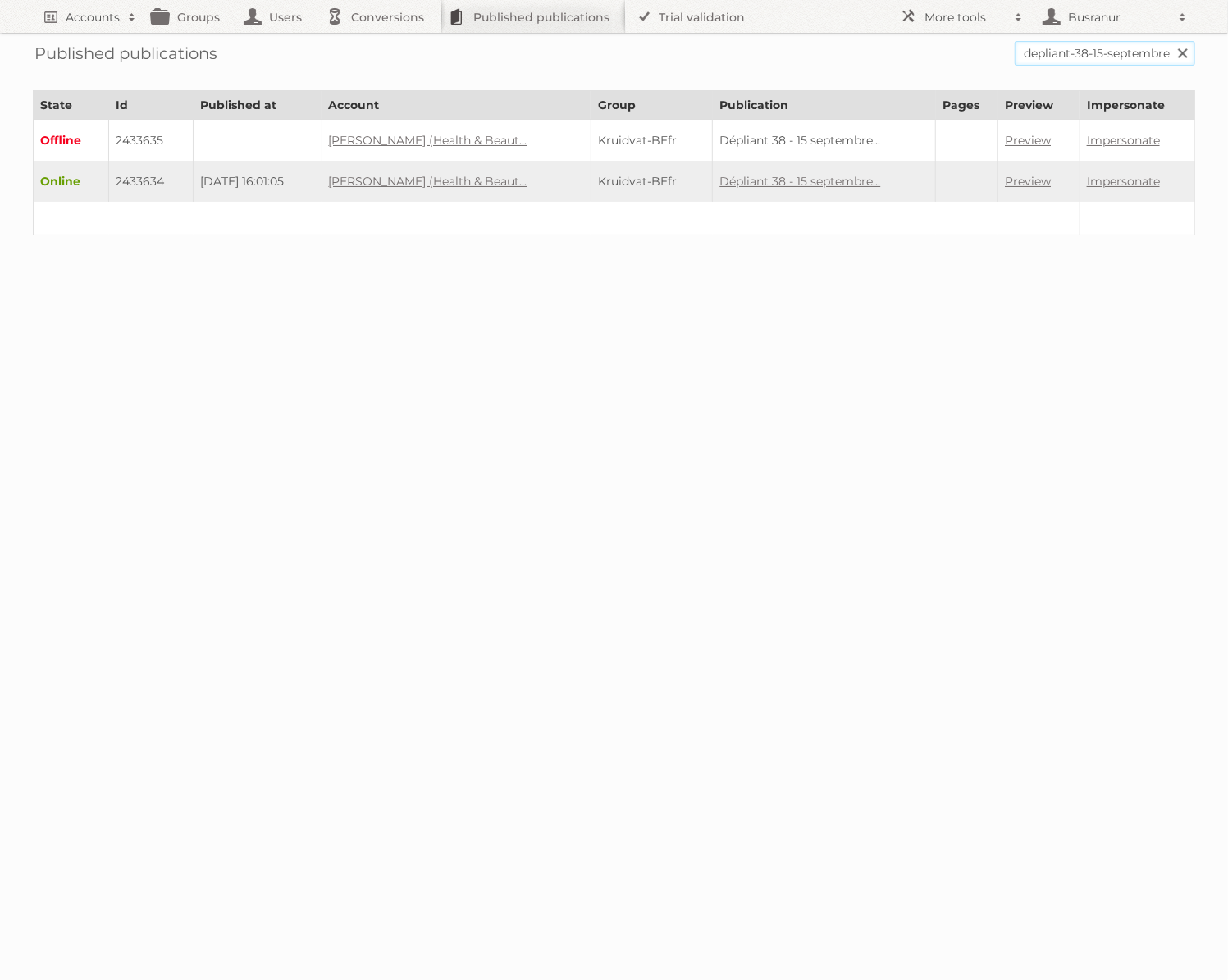
click at [1052, 41] on input "depliant-38-15-septembre-2025-t-m-21-septembre-2025" at bounding box center [1105, 53] width 181 height 25
paste input "kruidvat-speelgoedfolder-week-38-2024"
type input "kruidvat-speelgoedfolder-week-38-2024"
click at [1170, 41] on input "Search" at bounding box center [1183, 53] width 25 height 25
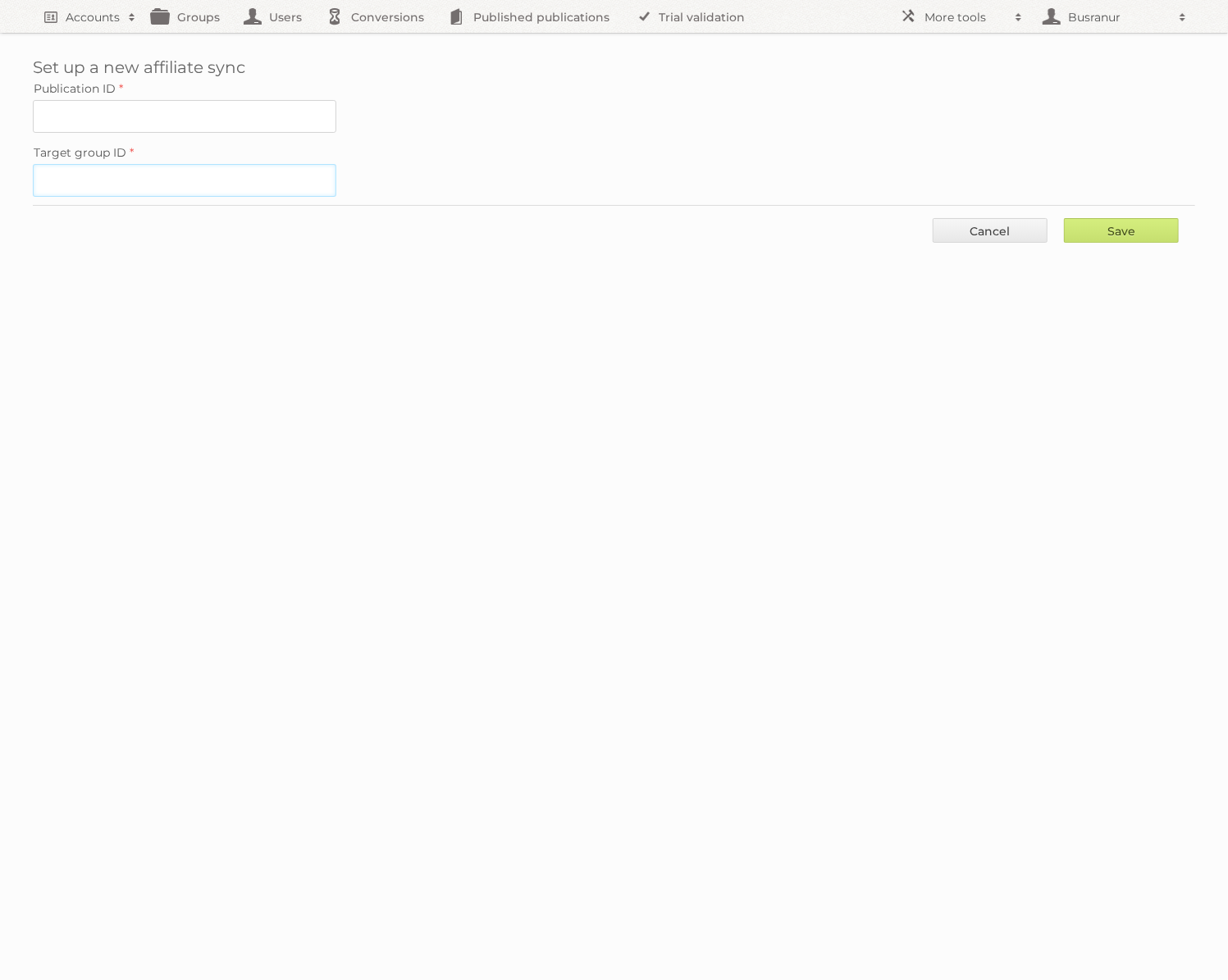
click at [111, 174] on input "Target group ID" at bounding box center [184, 180] width 304 height 33
paste input "31914"
type input "31914"
click at [83, 119] on input "Publication ID" at bounding box center [184, 116] width 304 height 33
paste input "2433634"
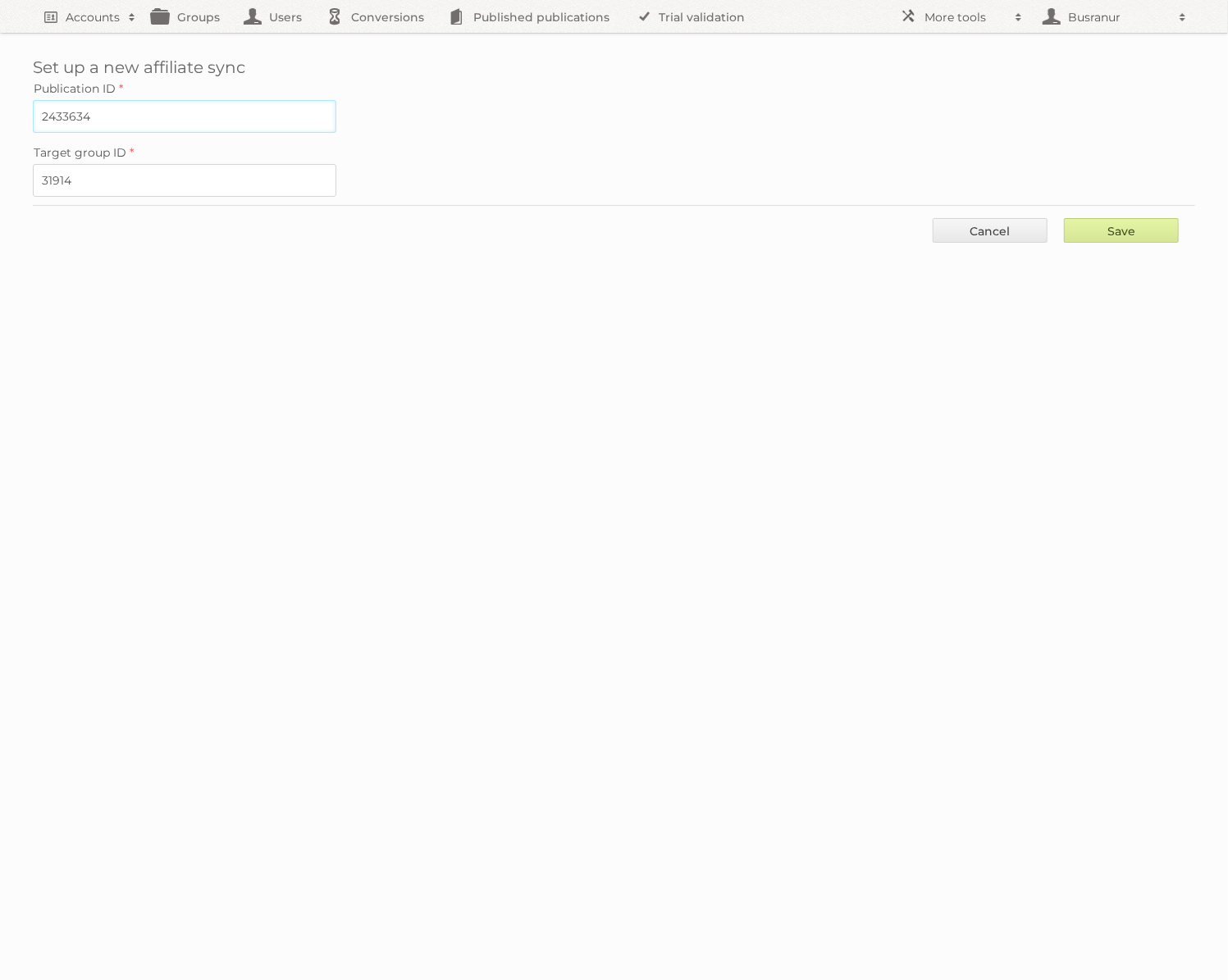
type input "2433634"
click at [1105, 224] on input "Save" at bounding box center [1121, 231] width 115 height 25
type input "..."
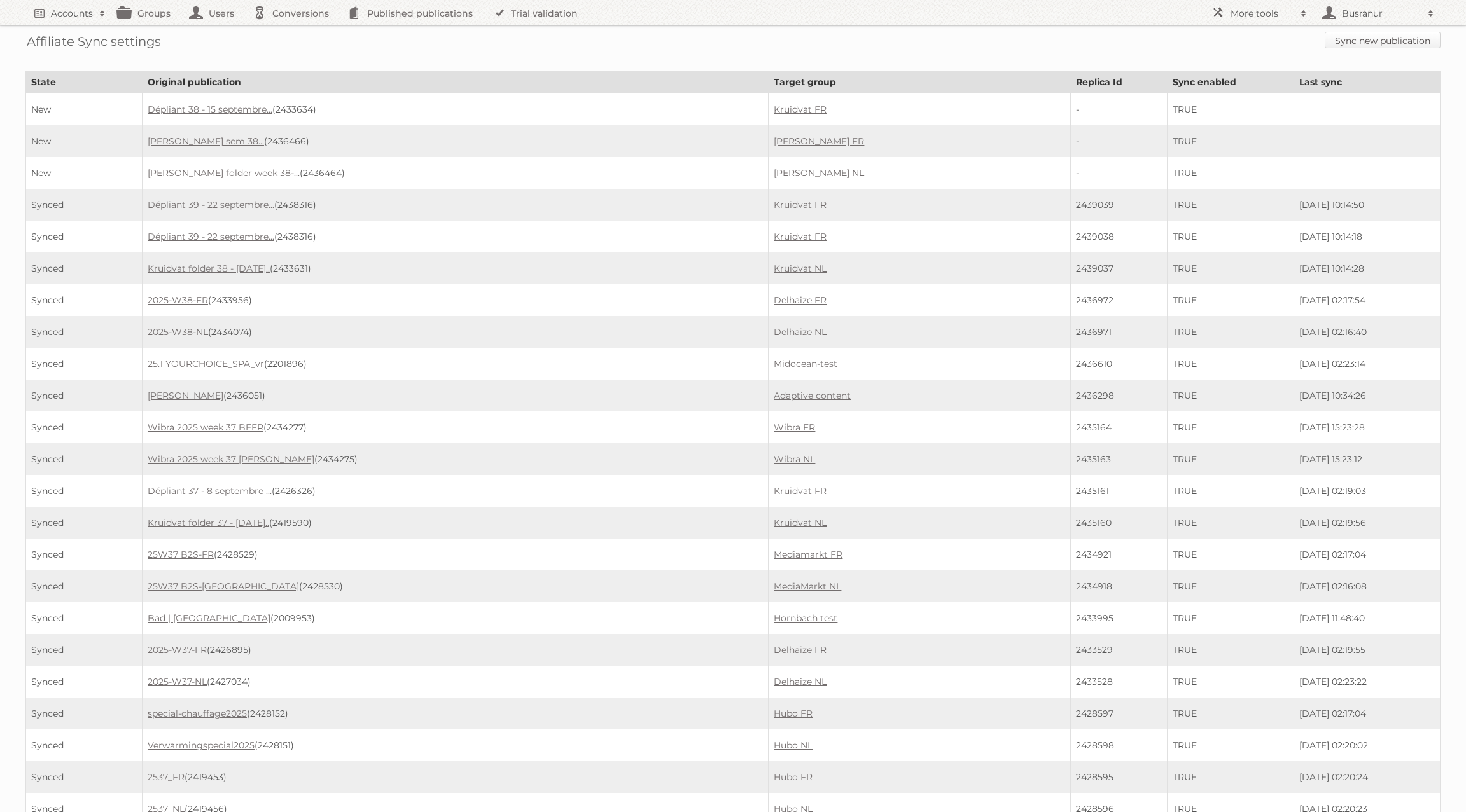
click at [952, 40] on link "Sync new publication" at bounding box center [1382, 40] width 116 height 17
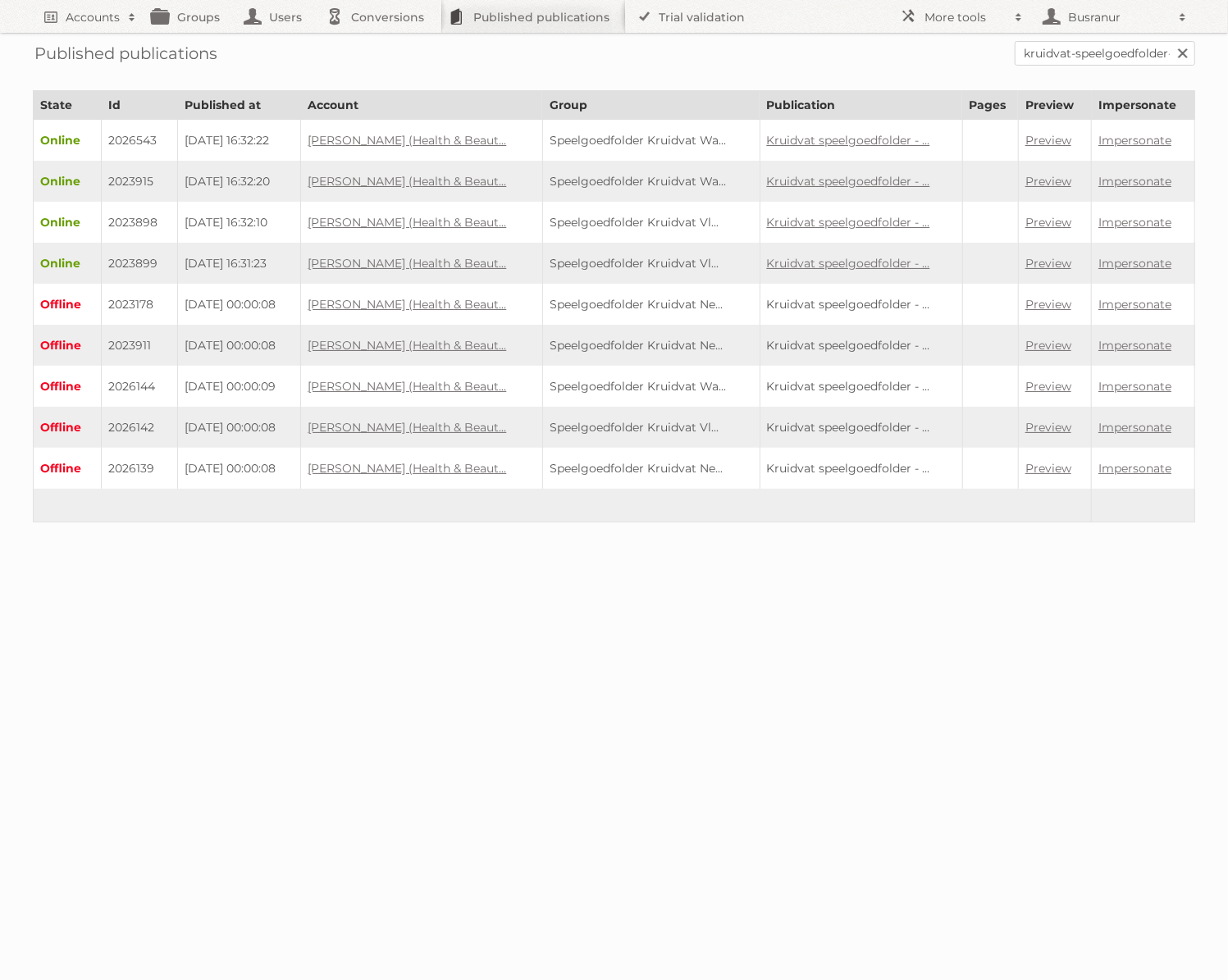
click at [1052, 146] on td "Preview" at bounding box center [1055, 140] width 73 height 42
click at [1048, 137] on link "Preview" at bounding box center [1049, 140] width 46 height 15
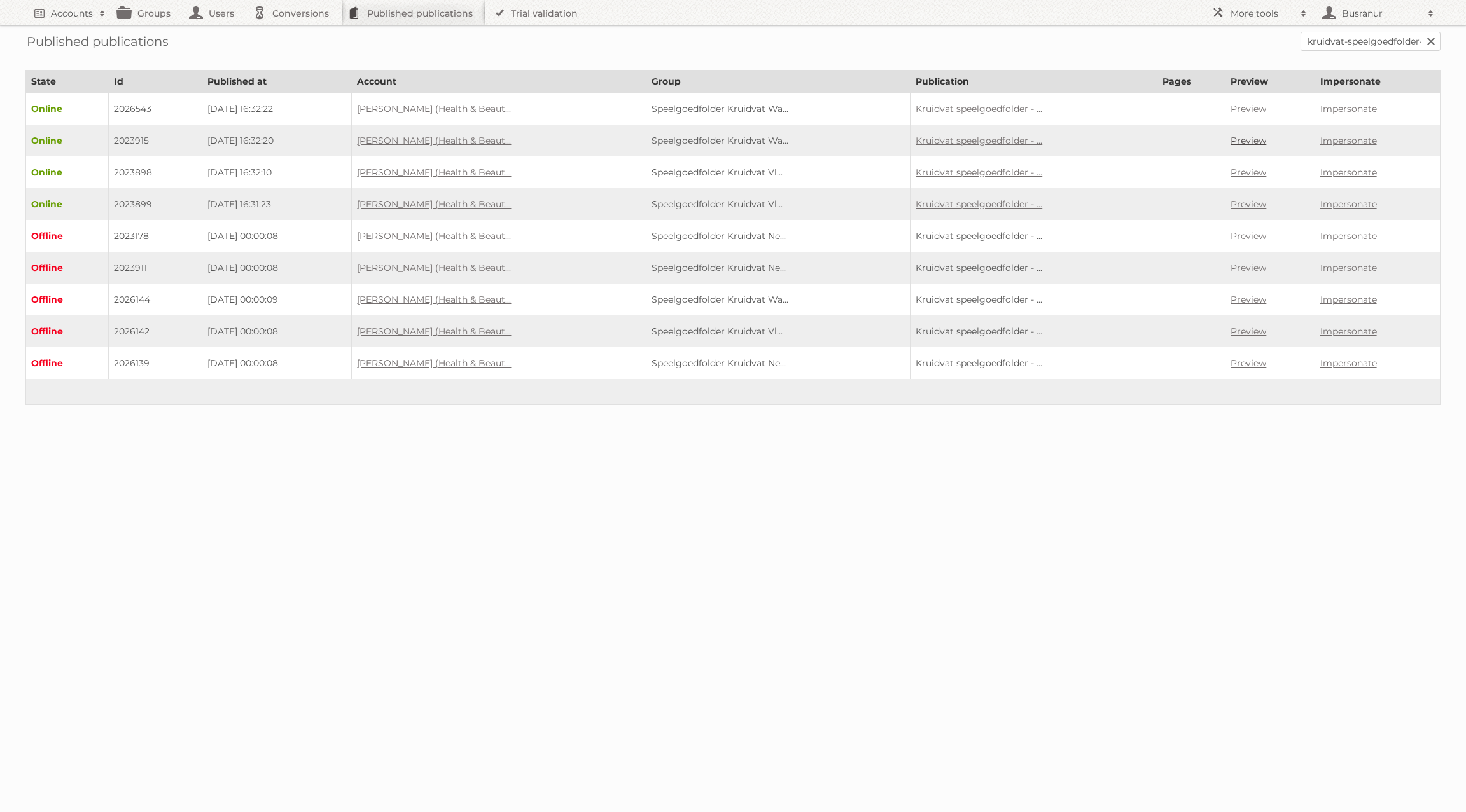
click at [952, 139] on link "Preview" at bounding box center [1248, 140] width 36 height 12
click at [952, 171] on link "Preview" at bounding box center [1248, 172] width 36 height 12
click at [952, 202] on link "Preview" at bounding box center [1248, 204] width 36 height 12
click at [938, 108] on link "Kruidvat speelgoedfolder - ..." at bounding box center [978, 108] width 126 height 12
click at [952, 139] on link "Preview" at bounding box center [1248, 140] width 36 height 12
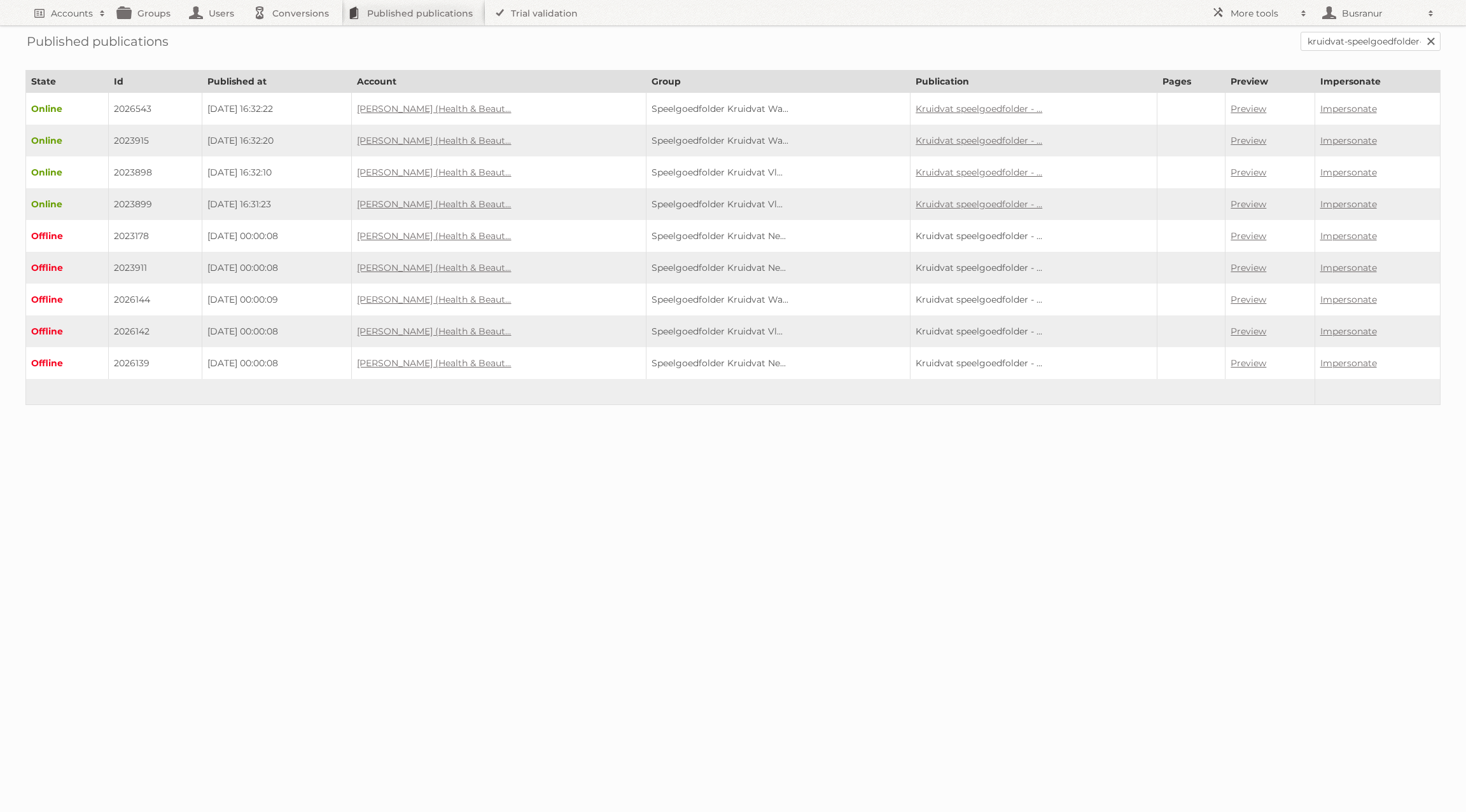
click at [118, 135] on td "2023915" at bounding box center [155, 140] width 93 height 32
click at [952, 138] on link "Preview" at bounding box center [1248, 140] width 36 height 12
click at [952, 171] on link "Preview" at bounding box center [1248, 172] width 36 height 12
click at [952, 198] on link "Preview" at bounding box center [1248, 204] width 36 height 12
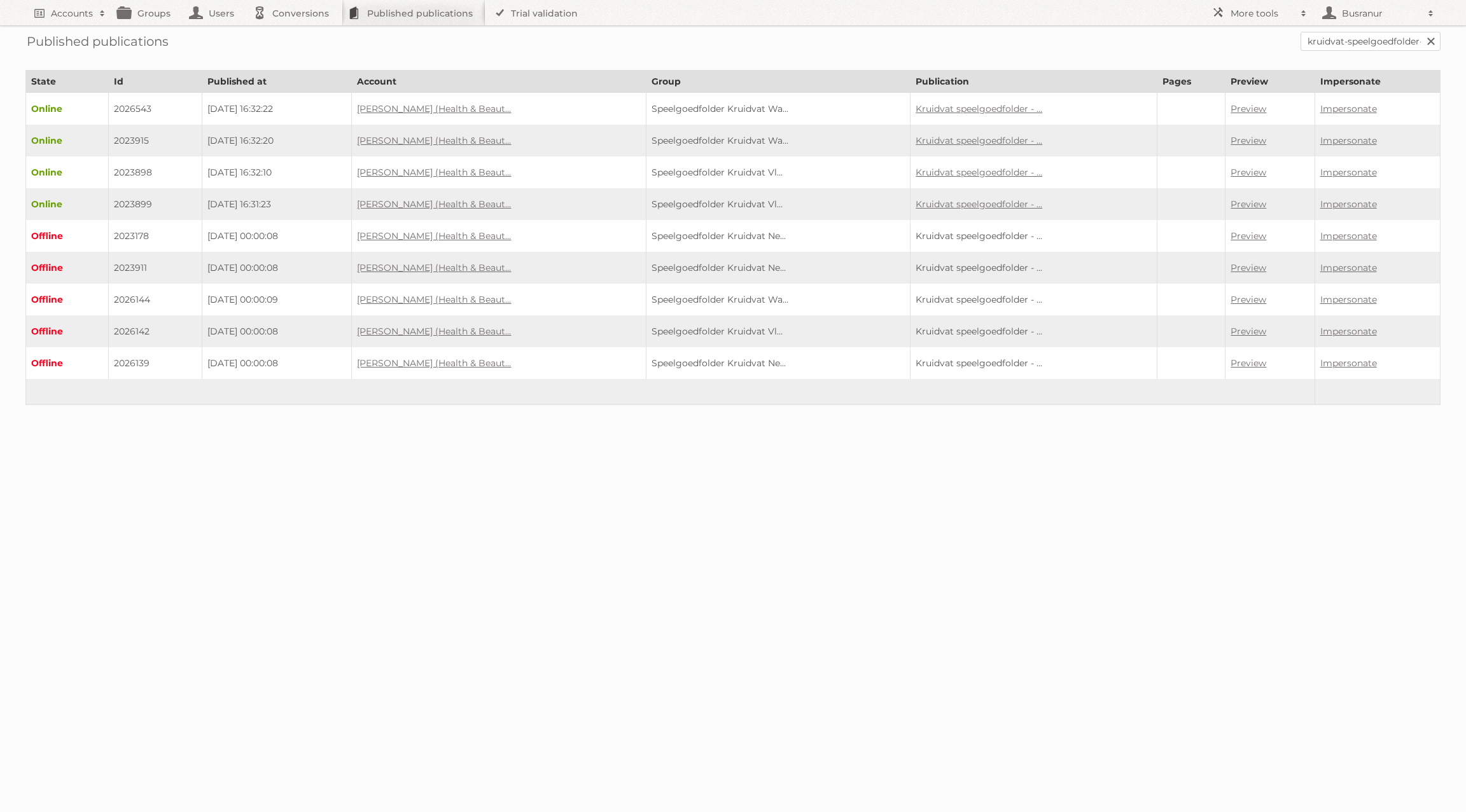
click at [126, 193] on td "2023899" at bounding box center [155, 204] width 93 height 32
copy td "2023899"
click at [952, 171] on link "Kruidvat speelgoedfolder - ..." at bounding box center [978, 172] width 126 height 12
click at [952, 135] on link "Kruidvat speelgoedfolder - ..." at bounding box center [978, 140] width 126 height 12
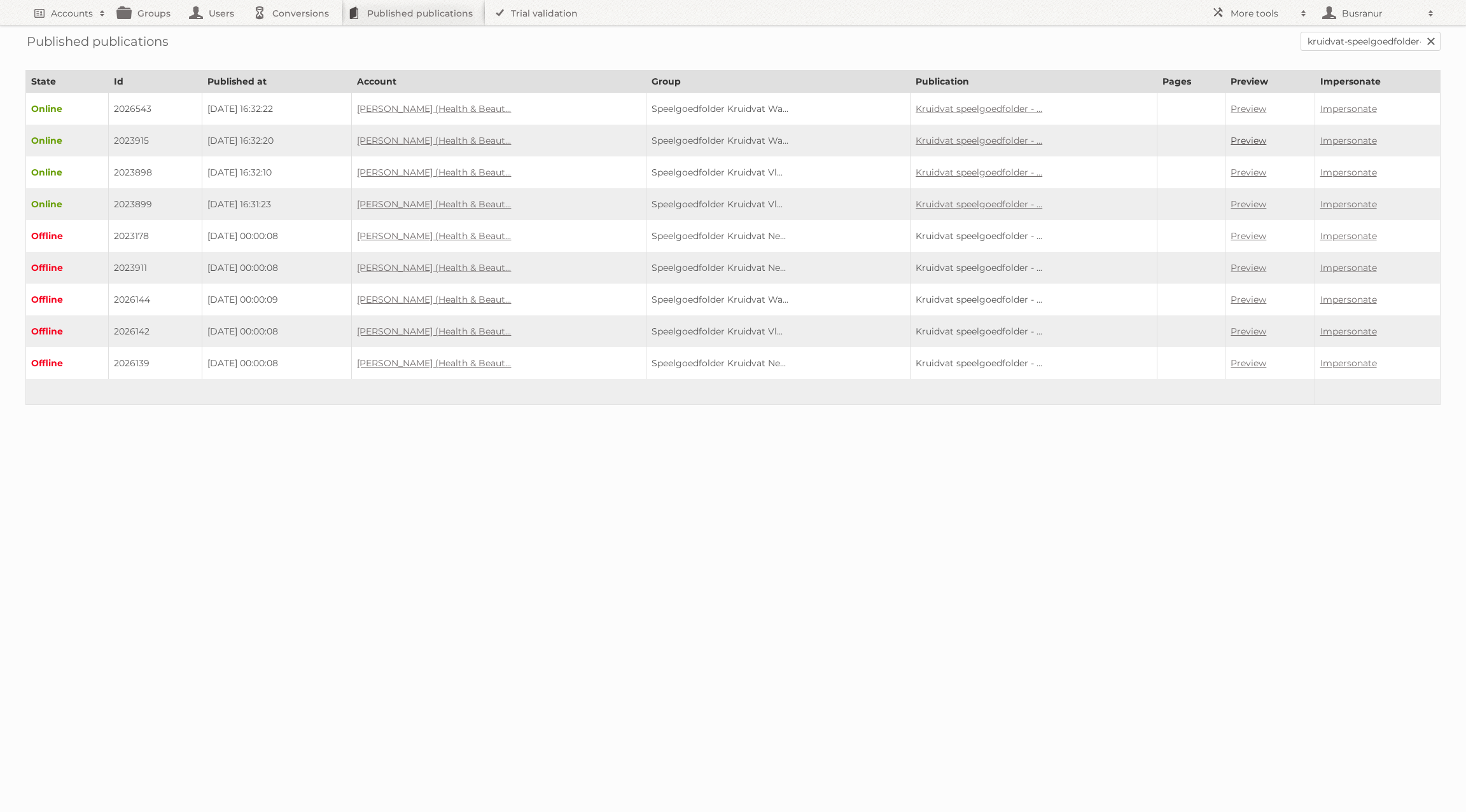
click at [952, 140] on link "Preview" at bounding box center [1248, 140] width 36 height 12
click at [121, 137] on td "2023915" at bounding box center [155, 140] width 93 height 32
copy td "2023915"
click at [952, 140] on link "Preview" at bounding box center [1248, 140] width 36 height 12
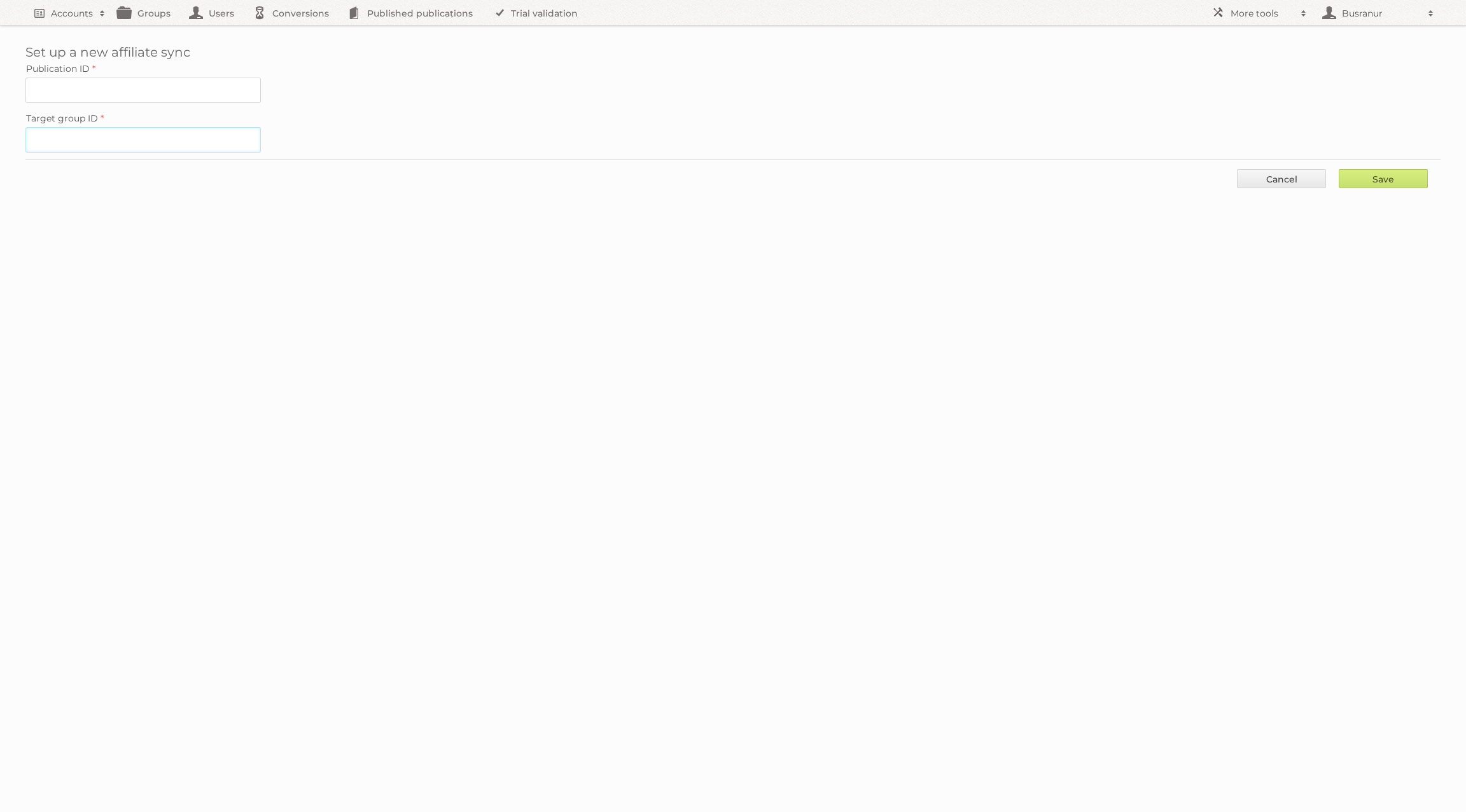
click at [113, 141] on input "Target group ID" at bounding box center [143, 139] width 236 height 26
paste input "31913"
type input "31913"
click at [217, 79] on input "Publication ID" at bounding box center [143, 90] width 236 height 26
paste input "2023899"
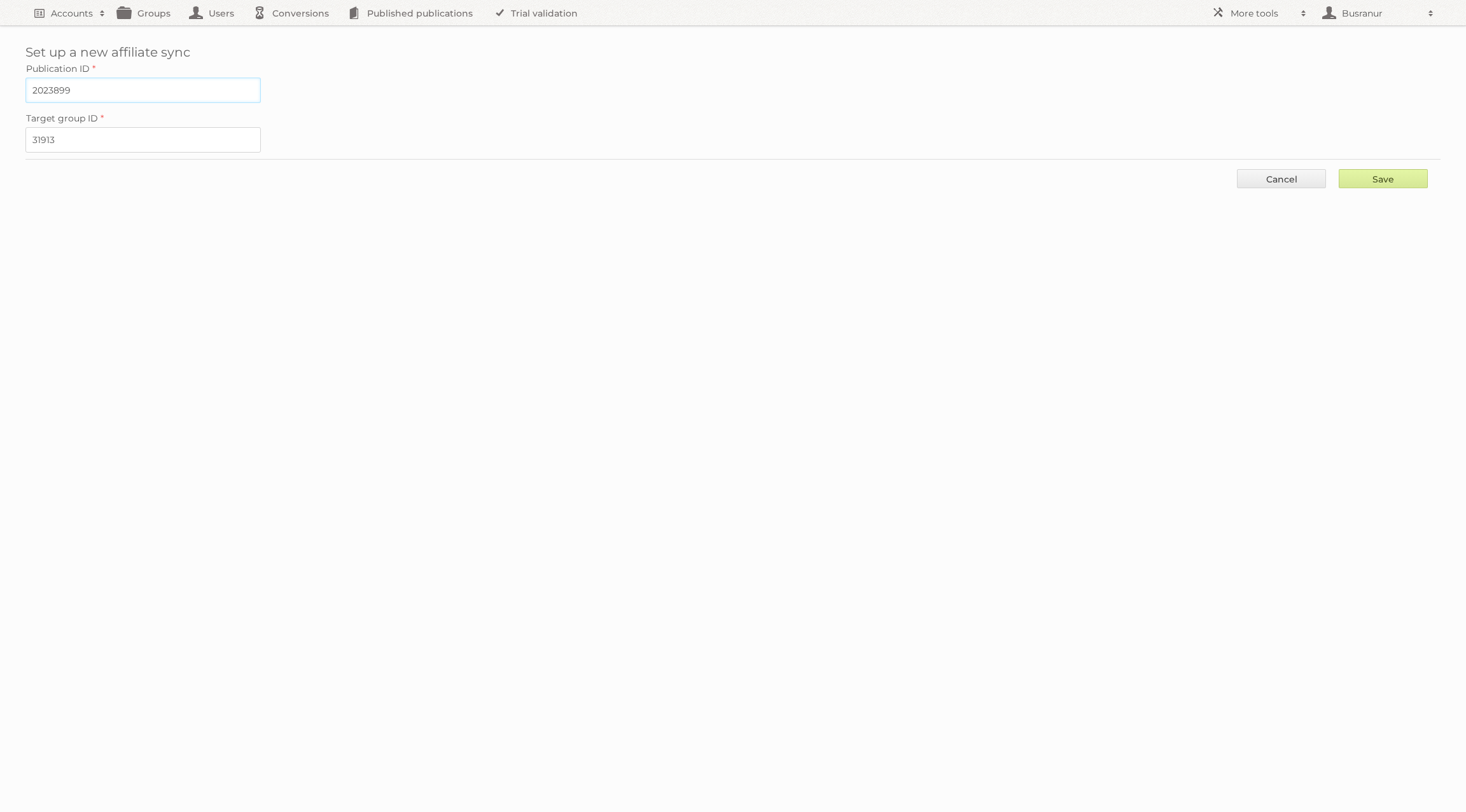
type input "2023899"
click at [1388, 175] on input "Save" at bounding box center [1382, 179] width 89 height 19
type input "..."
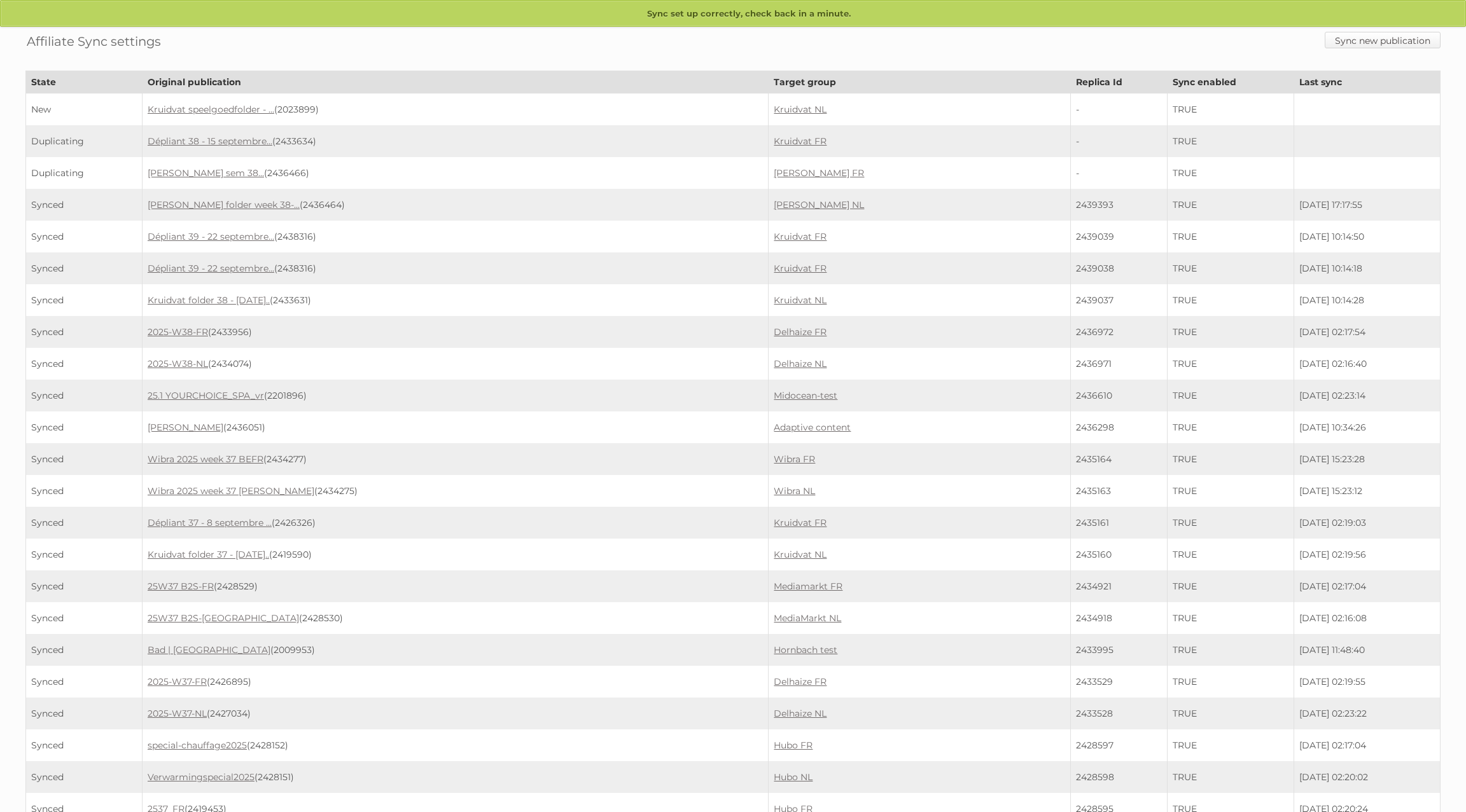
click at [1426, 35] on link "Sync new publication" at bounding box center [1382, 40] width 116 height 17
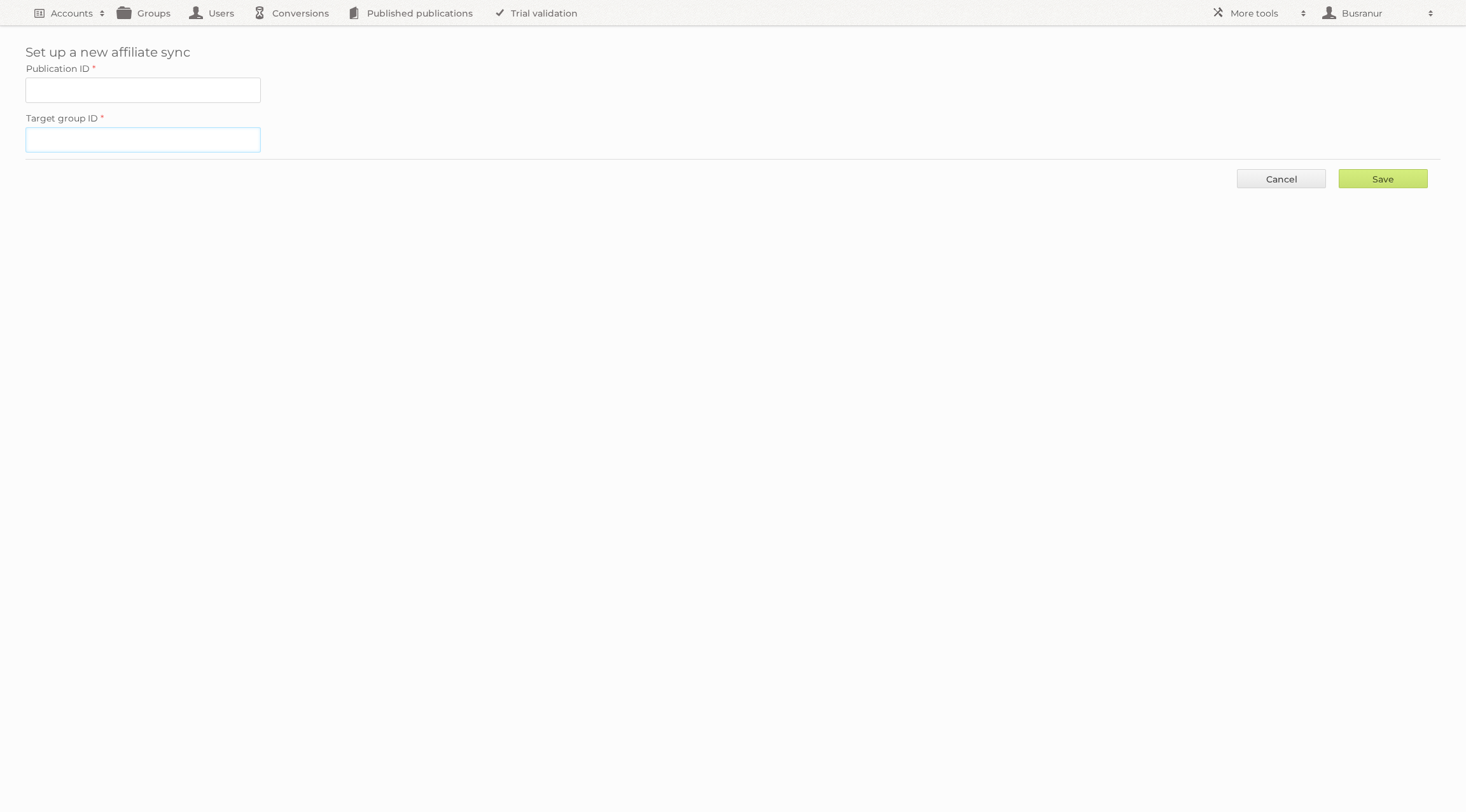
click at [160, 136] on input "Target group ID" at bounding box center [143, 139] width 236 height 26
paste input "31914"
type input "31914"
click at [209, 81] on input "Publication ID" at bounding box center [143, 90] width 236 height 26
paste input "2023915"
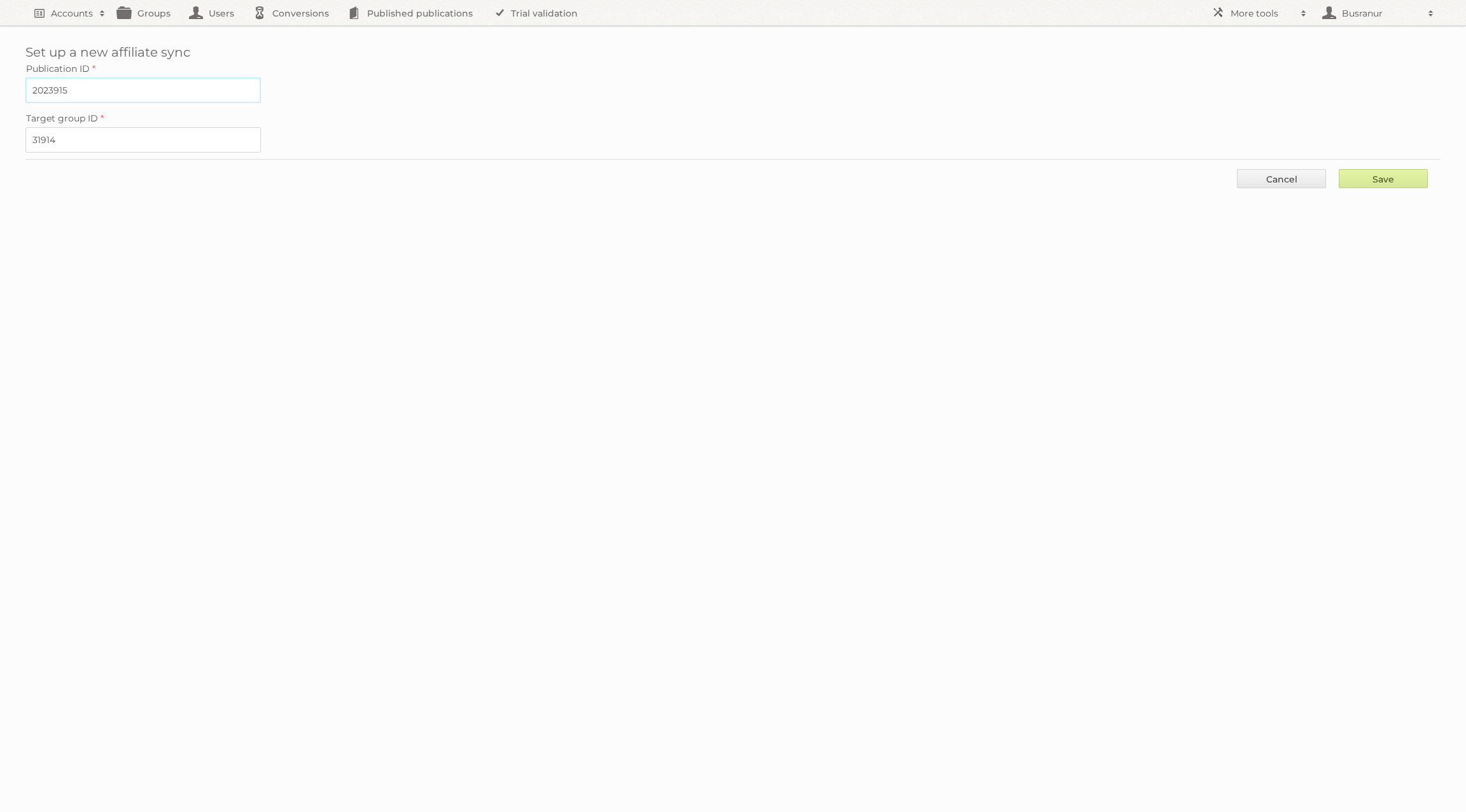
type input "2023915"
click at [1417, 175] on input "Save" at bounding box center [1382, 179] width 89 height 19
type input "..."
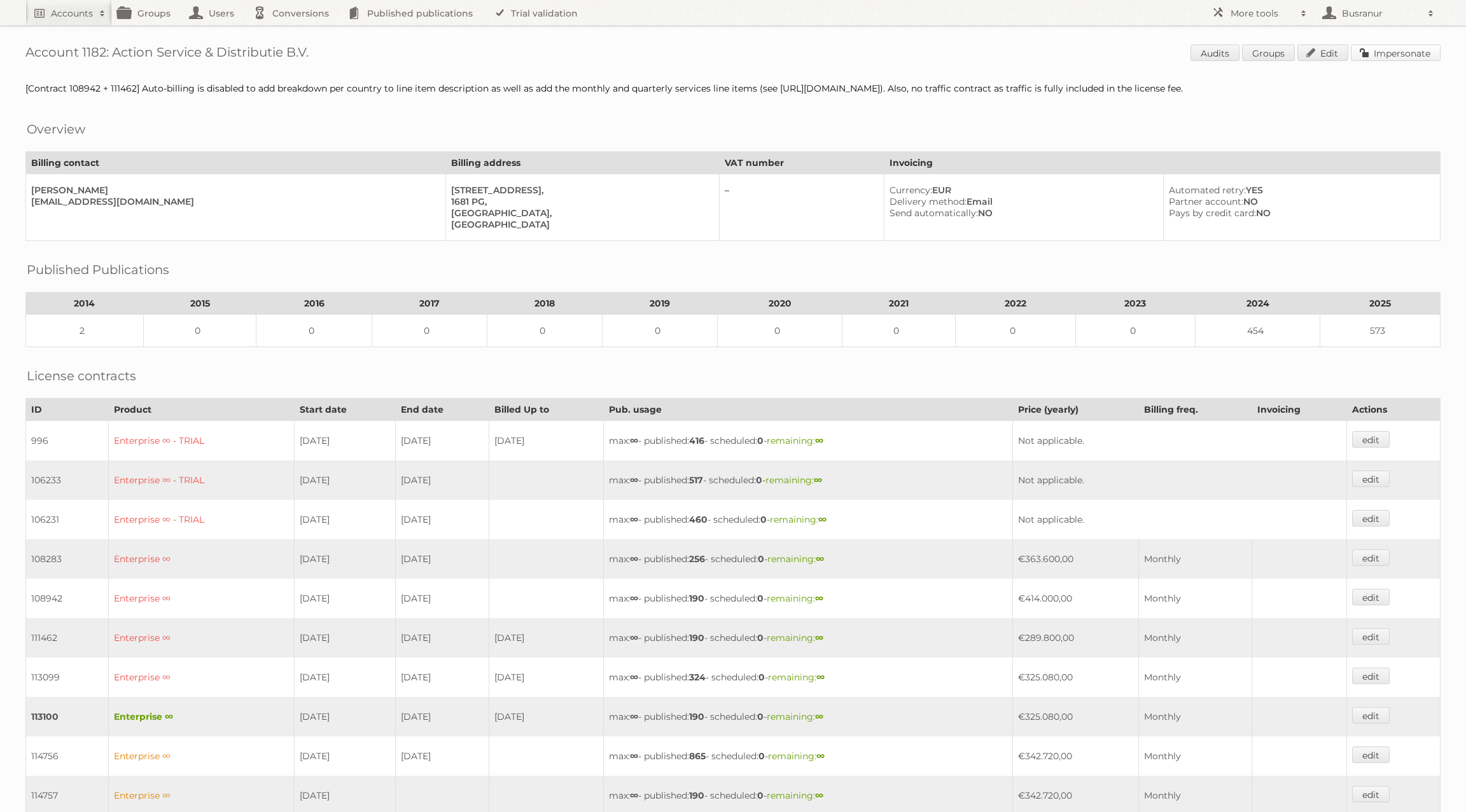
click at [1400, 51] on link "Impersonate" at bounding box center [1396, 52] width 90 height 17
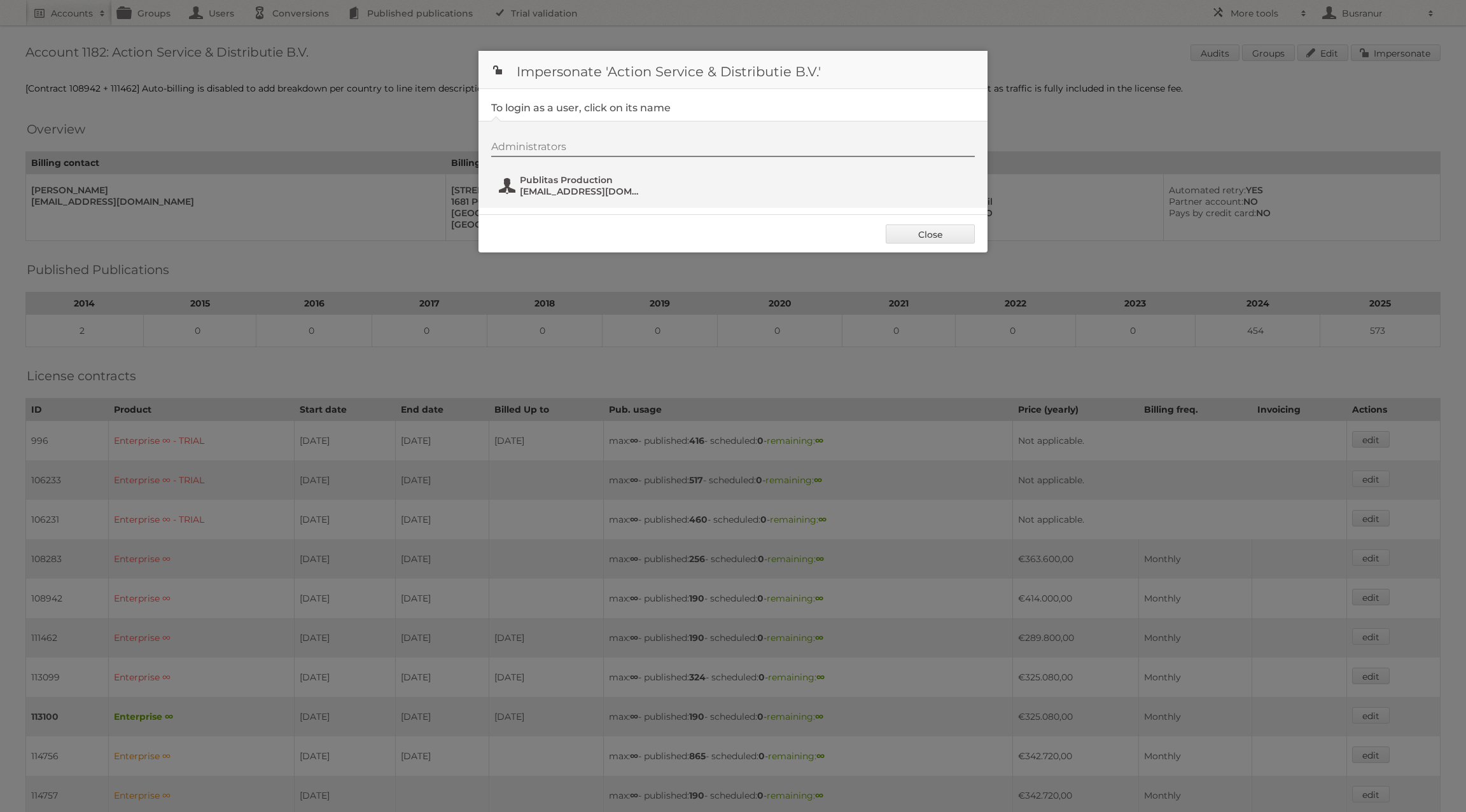
click at [549, 192] on span "[EMAIL_ADDRESS][DOMAIN_NAME]" at bounding box center [581, 191] width 124 height 12
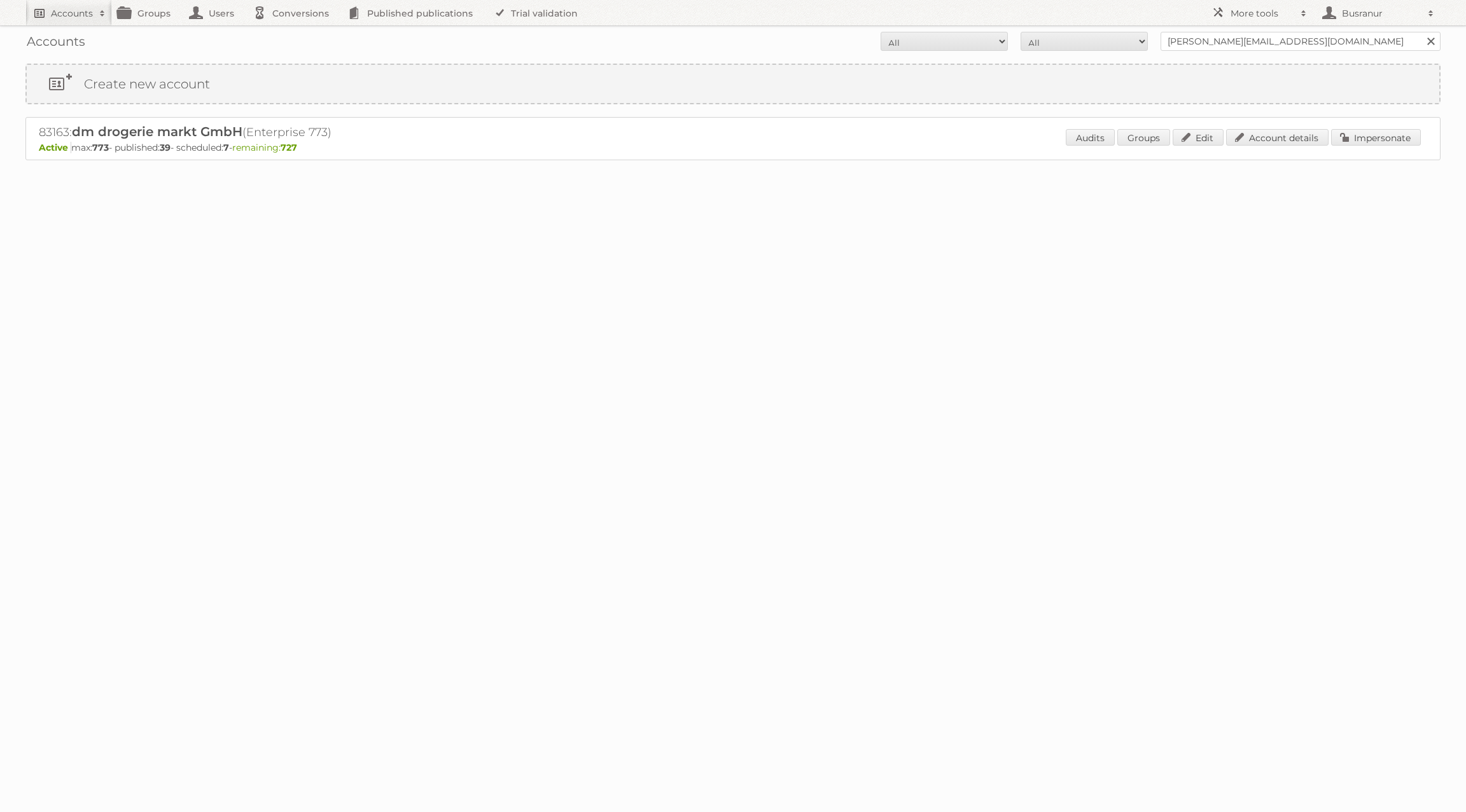
click at [59, 17] on h2 "Accounts" at bounding box center [72, 13] width 42 height 12
paste input"] "[EMAIL_ADDRESS][DOMAIN_NAME]"
type input"] "[EMAIL_ADDRESS][DOMAIN_NAME]"
click at [293, 32] on input "Search" at bounding box center [303, 42] width 19 height 19
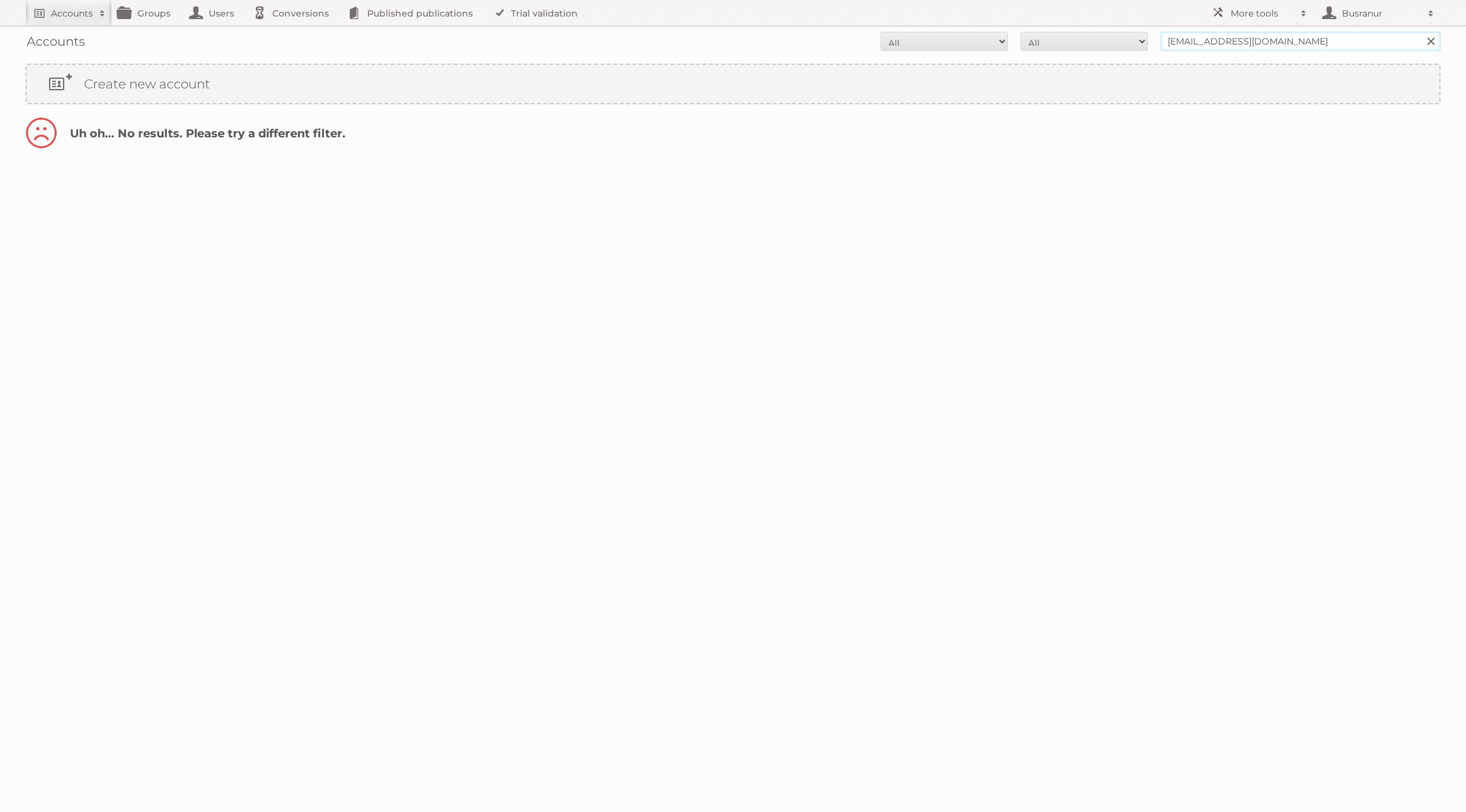
click at [1186, 41] on input "[EMAIL_ADDRESS][DOMAIN_NAME]" at bounding box center [1300, 41] width 280 height 19
type input "@[DOMAIN_NAME]"
click at [1420, 32] on input "Search" at bounding box center [1430, 41] width 19 height 19
click at [1307, 130] on link "Account details" at bounding box center [1277, 137] width 102 height 17
